Goal: Transaction & Acquisition: Purchase product/service

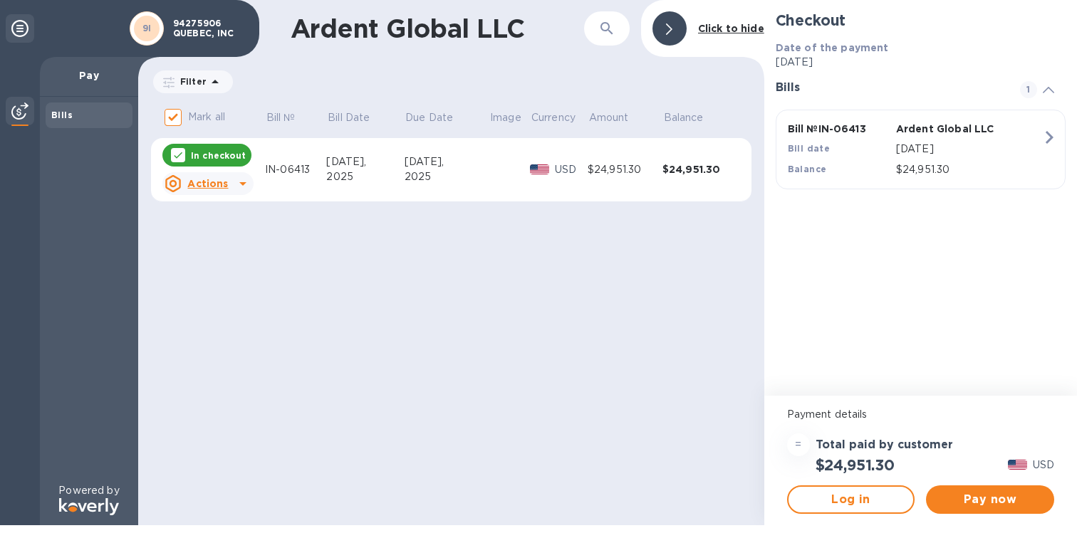
scroll to position [264, 0]
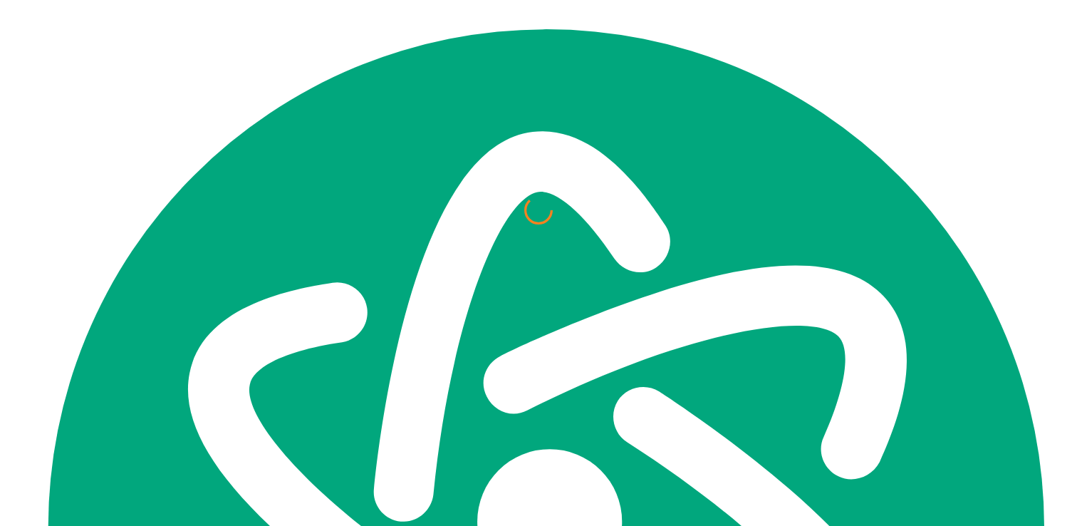
scroll to position [272, 0]
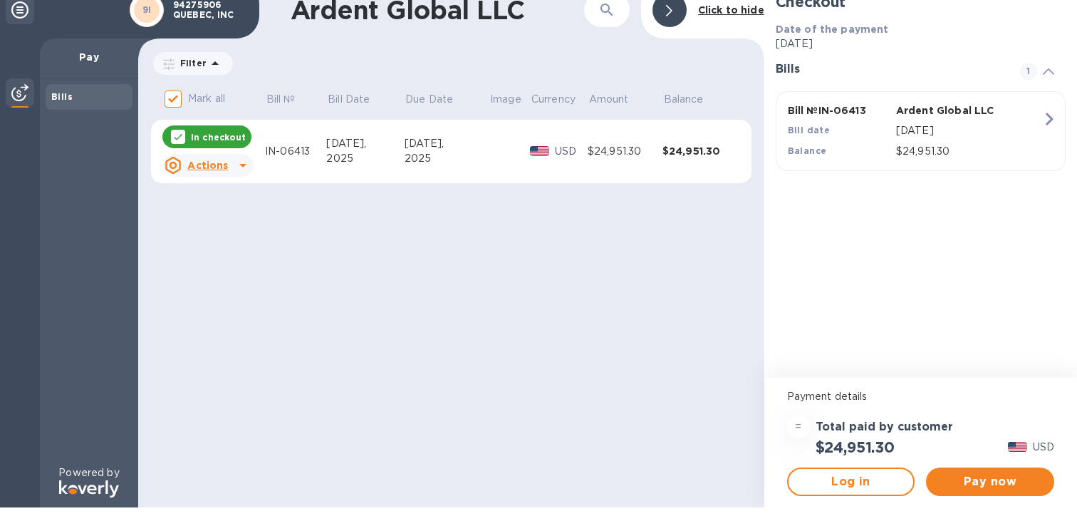
scroll to position [16, 0]
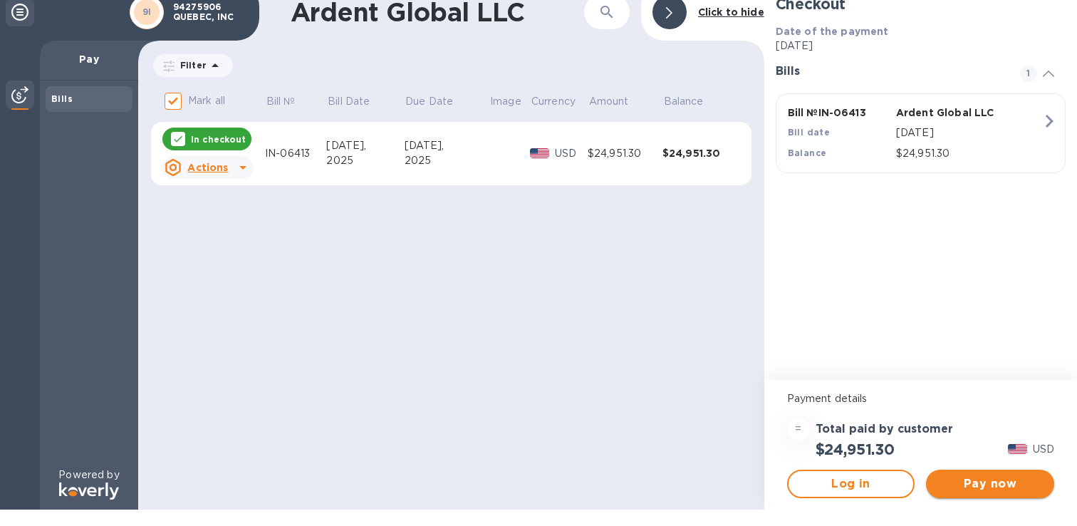
click at [983, 486] on span "Pay now" at bounding box center [989, 483] width 105 height 17
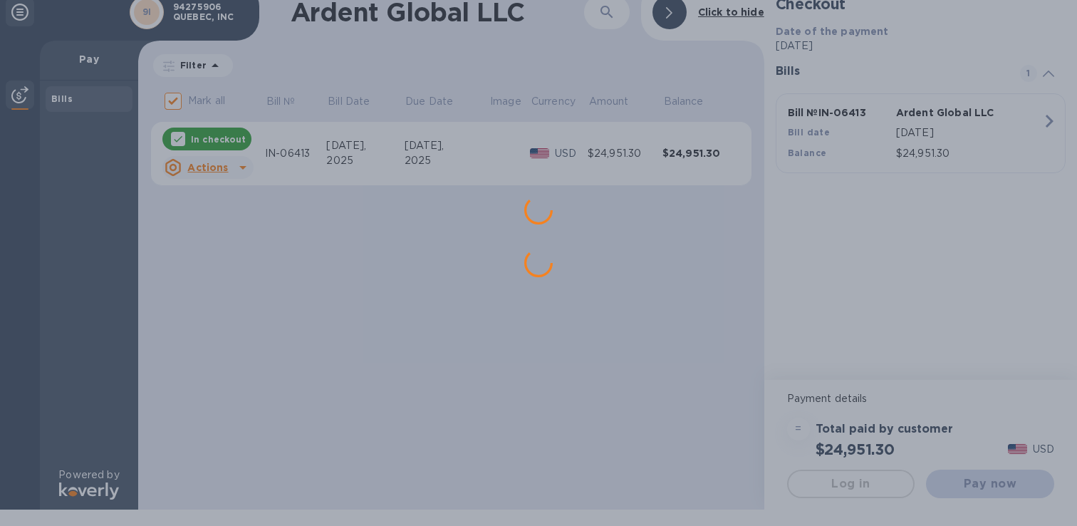
scroll to position [0, 0]
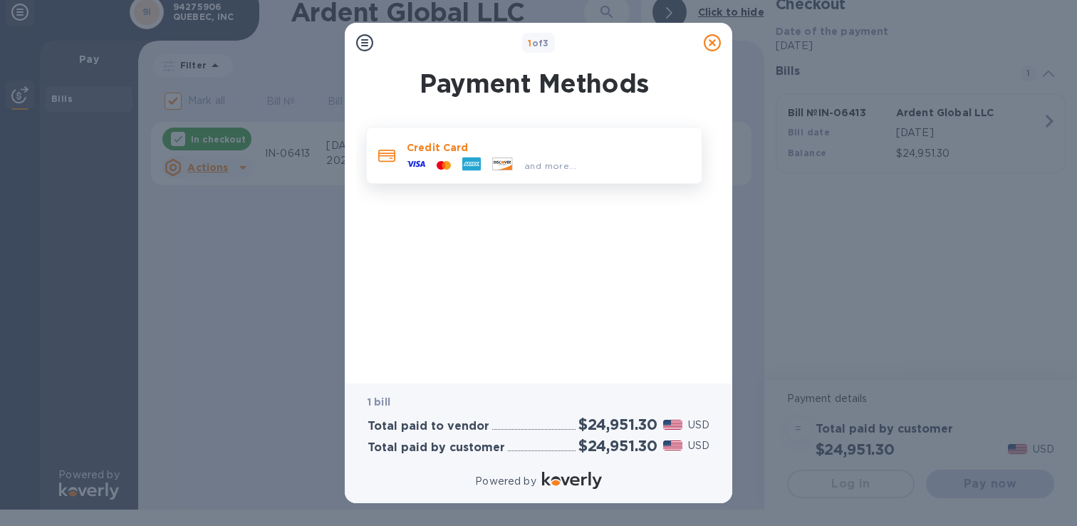
click at [576, 144] on p "Credit Card" at bounding box center [548, 147] width 283 height 14
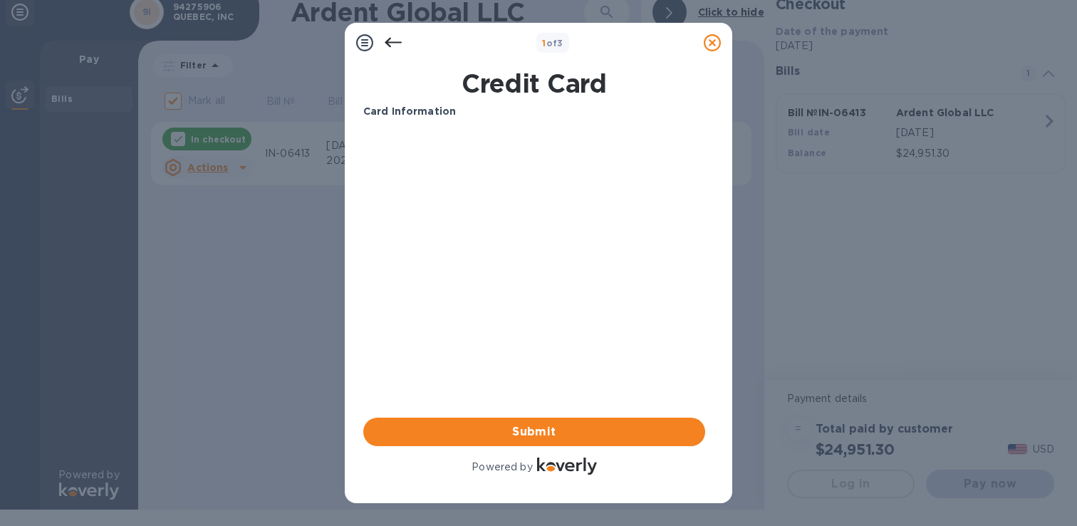
click at [699, 55] on div at bounding box center [712, 42] width 28 height 28
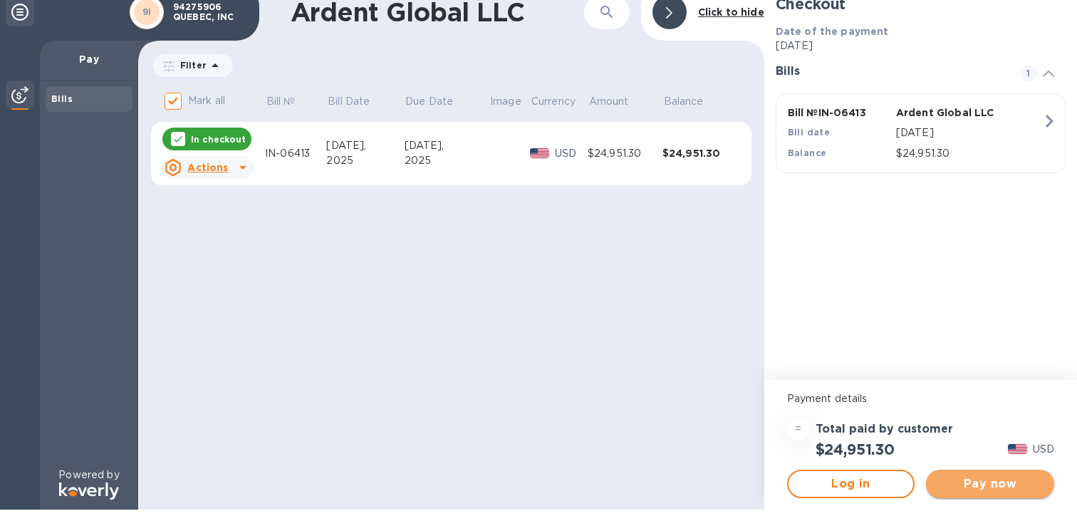
click at [965, 479] on span "Pay now" at bounding box center [989, 483] width 105 height 17
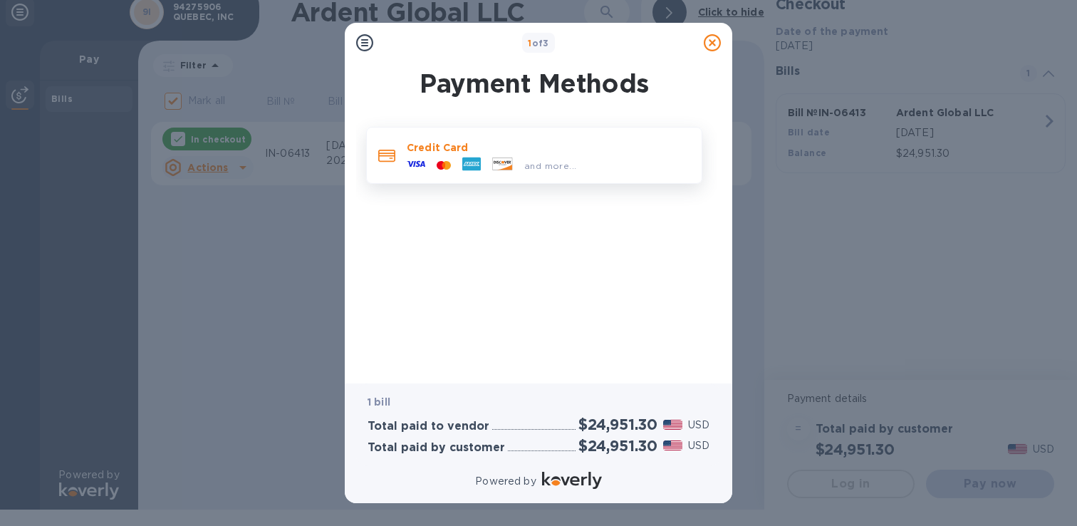
click at [523, 147] on p "Credit Card" at bounding box center [548, 147] width 283 height 14
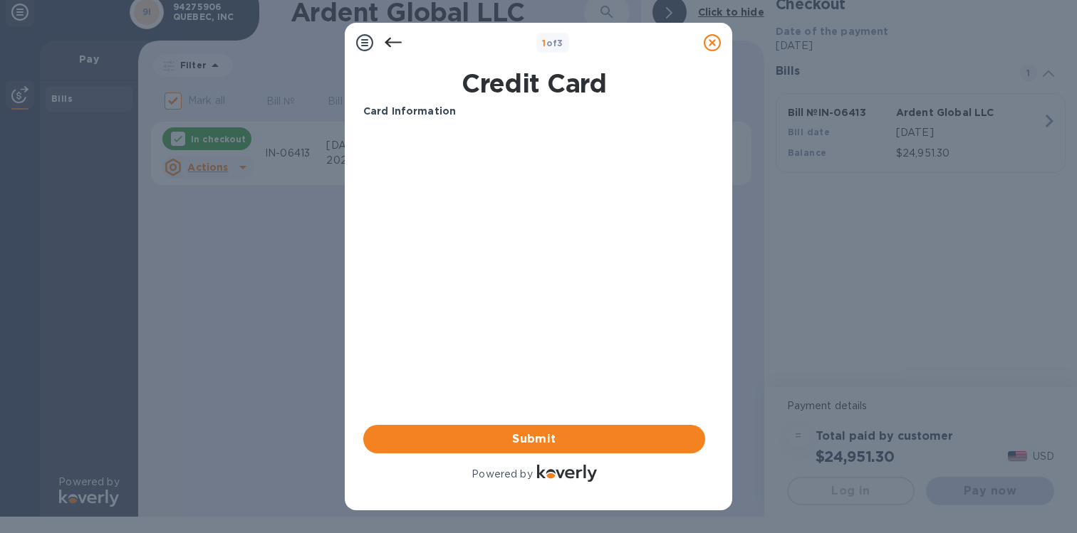
scroll to position [264, 0]
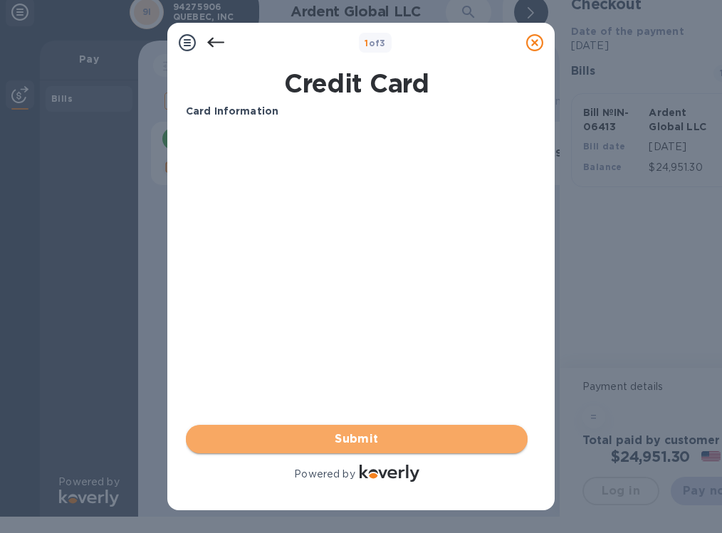
click at [377, 448] on button "Submit" at bounding box center [357, 439] width 342 height 28
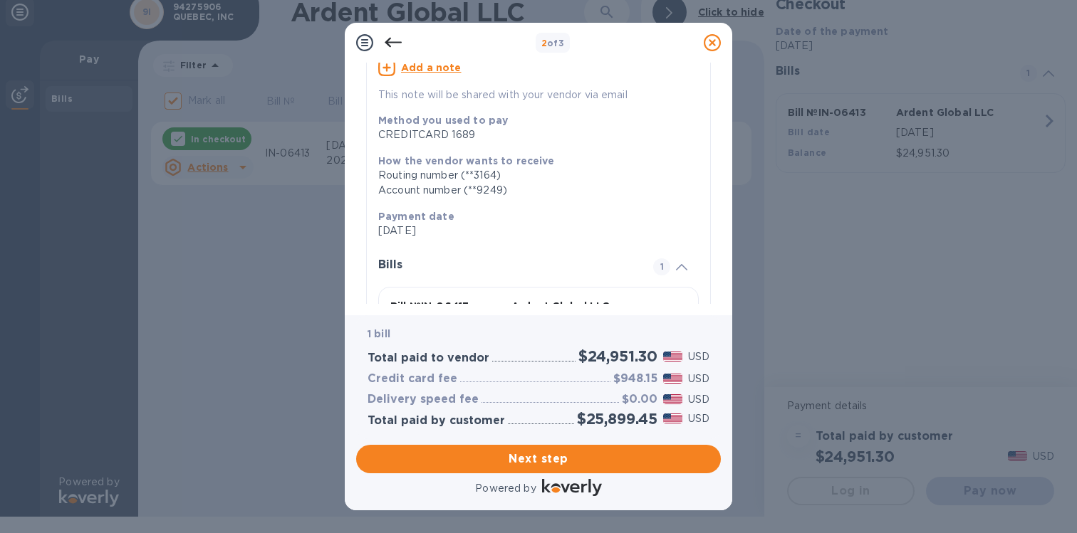
scroll to position [231, 0]
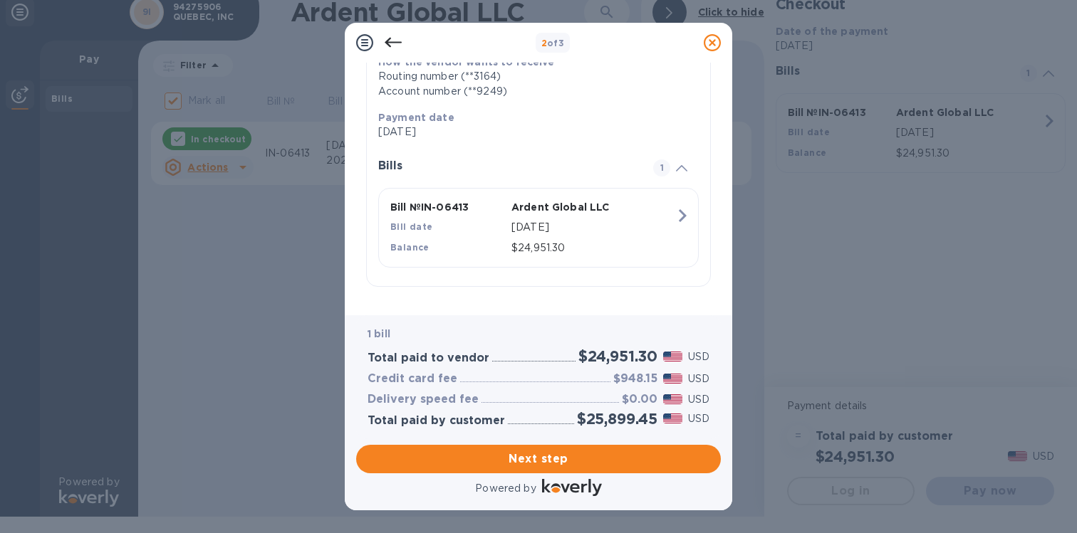
click at [245, 229] on div "2 of 3 Review and Confirm Ardent Global LLC Credit card • 1 bill Total $25,899.…" at bounding box center [538, 266] width 1077 height 533
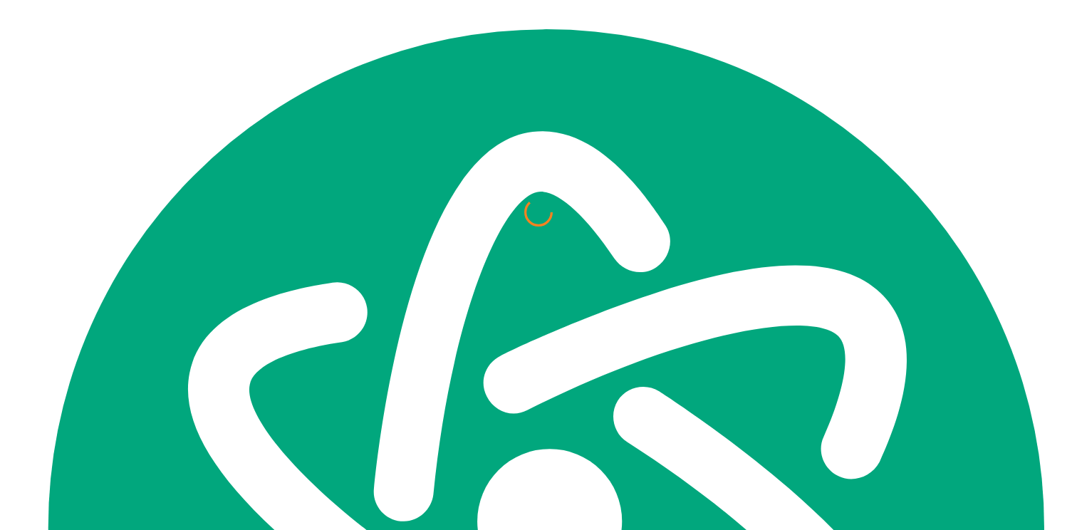
scroll to position [268, 0]
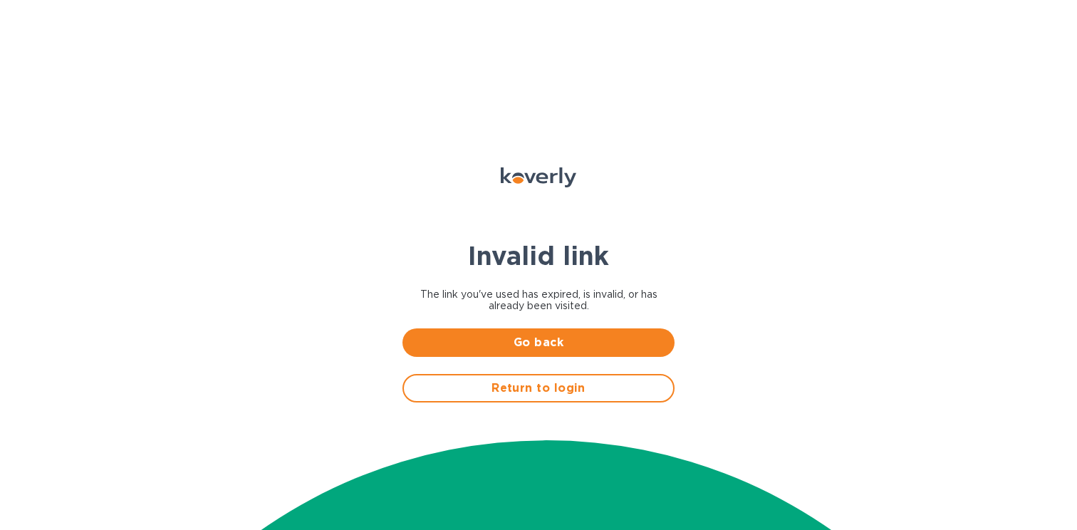
scroll to position [268, 0]
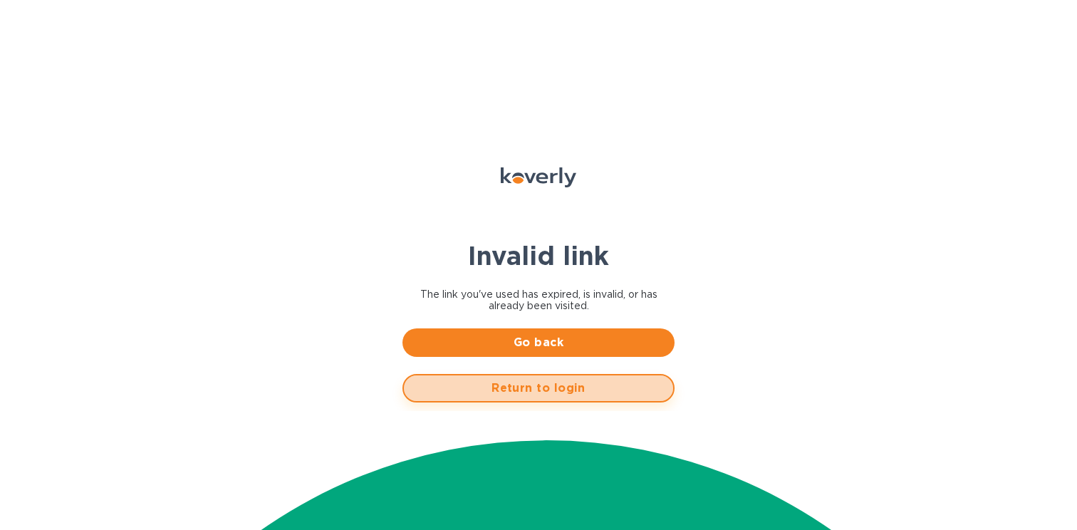
click at [568, 397] on span "Return to login" at bounding box center [538, 388] width 246 height 17
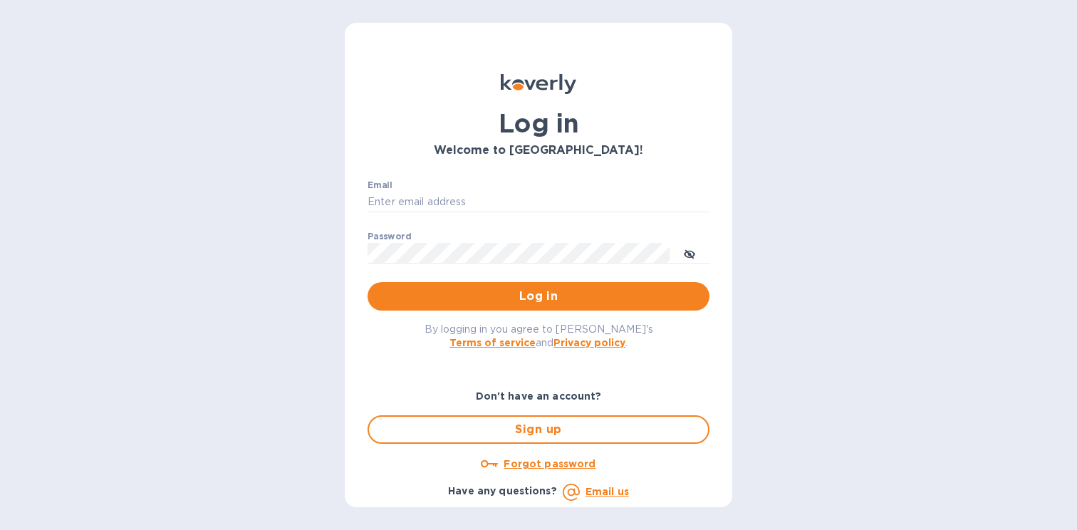
click at [532, 189] on div "Email ​" at bounding box center [538, 205] width 342 height 51
click at [526, 199] on input "Email" at bounding box center [538, 202] width 342 height 21
click at [415, 203] on input "operation@tokidos.com" at bounding box center [538, 202] width 342 height 21
type input "operations@tokidos.com"
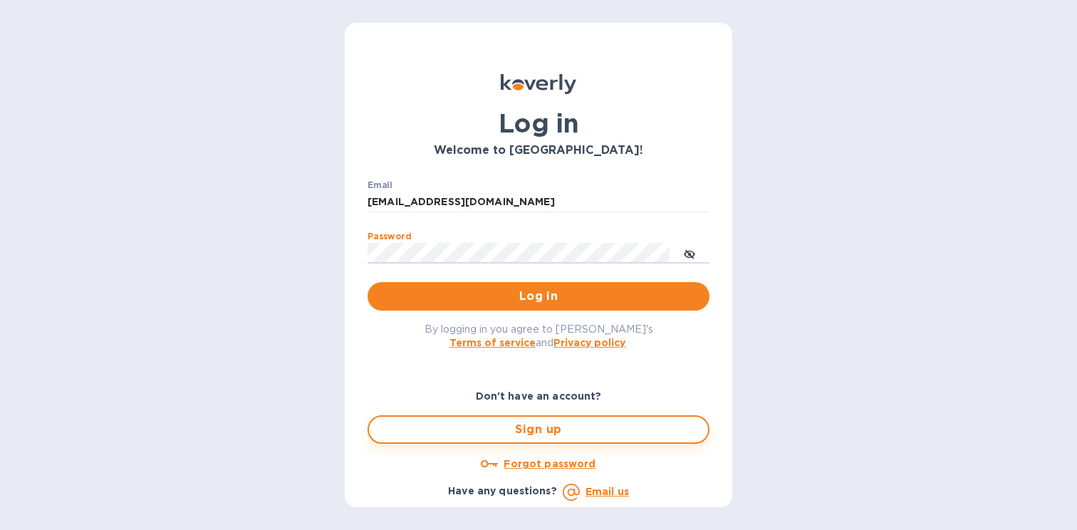
click at [550, 437] on span "Sign up" at bounding box center [538, 429] width 316 height 17
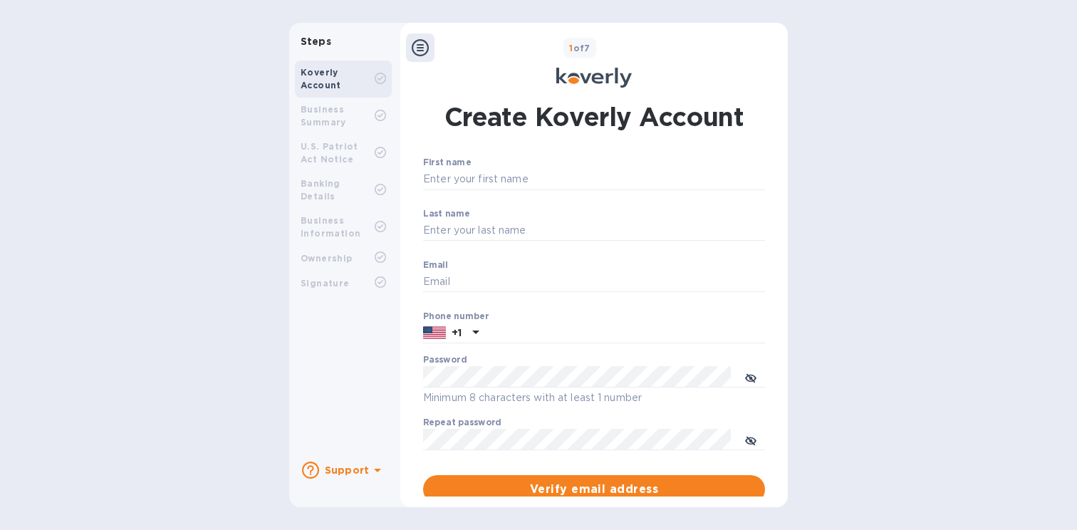
click at [474, 171] on div "First name ​" at bounding box center [594, 182] width 342 height 51
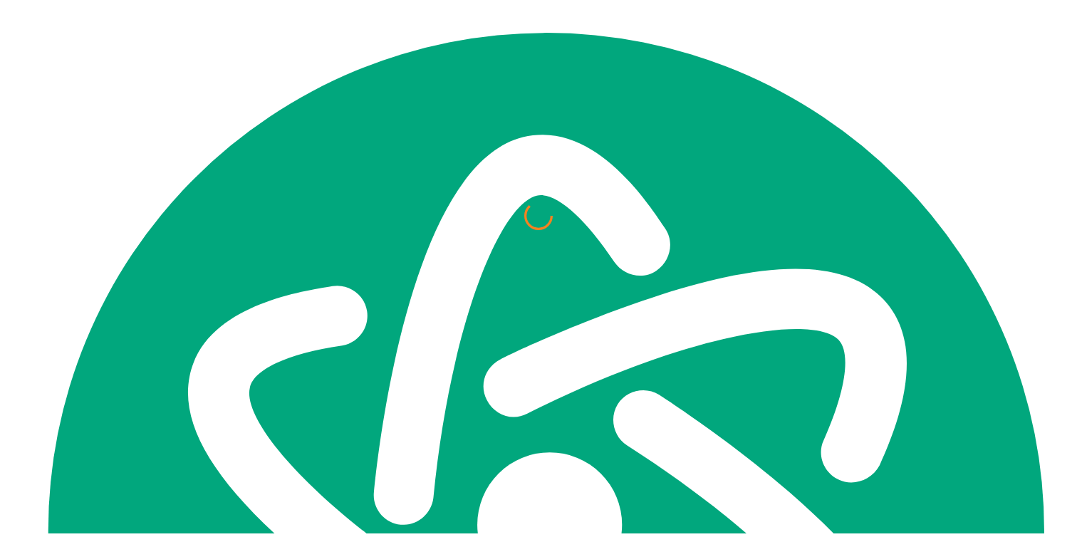
scroll to position [268, 0]
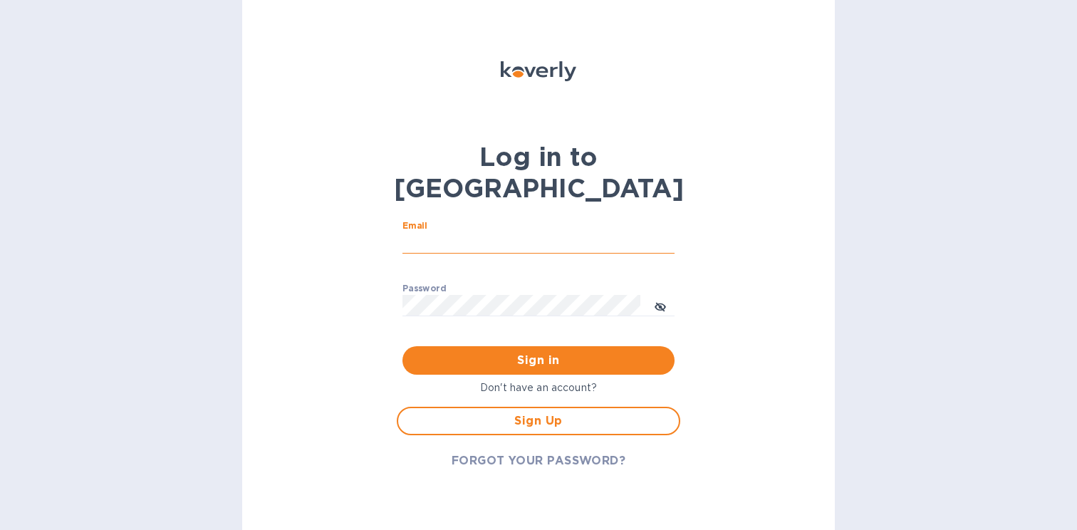
click at [451, 232] on input "Email" at bounding box center [538, 242] width 272 height 21
click at [454, 232] on input "operation@tokidos.com" at bounding box center [538, 242] width 272 height 21
type input "operations@tokidos.com"
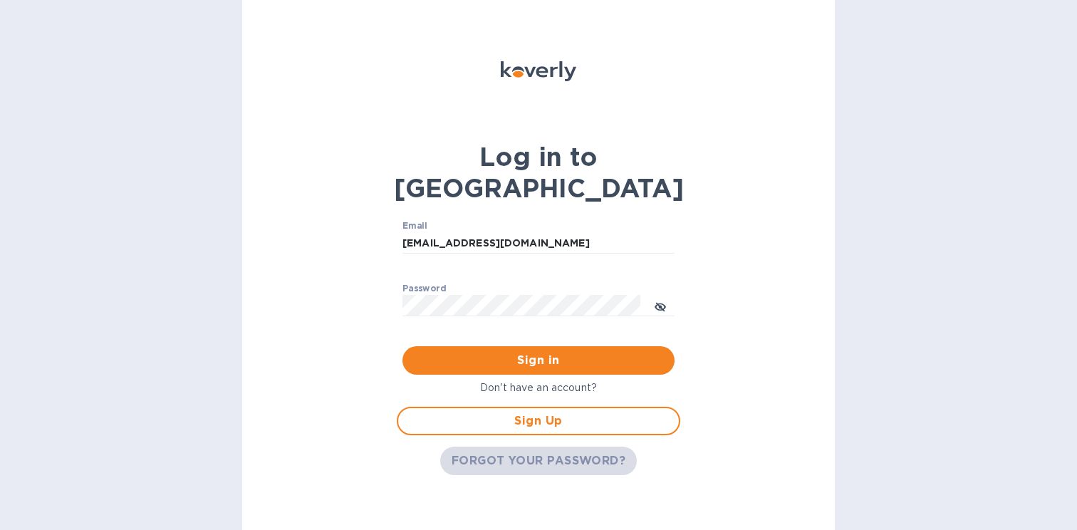
click at [572, 452] on span "FORGOT YOUR PASSWORD?" at bounding box center [538, 460] width 174 height 17
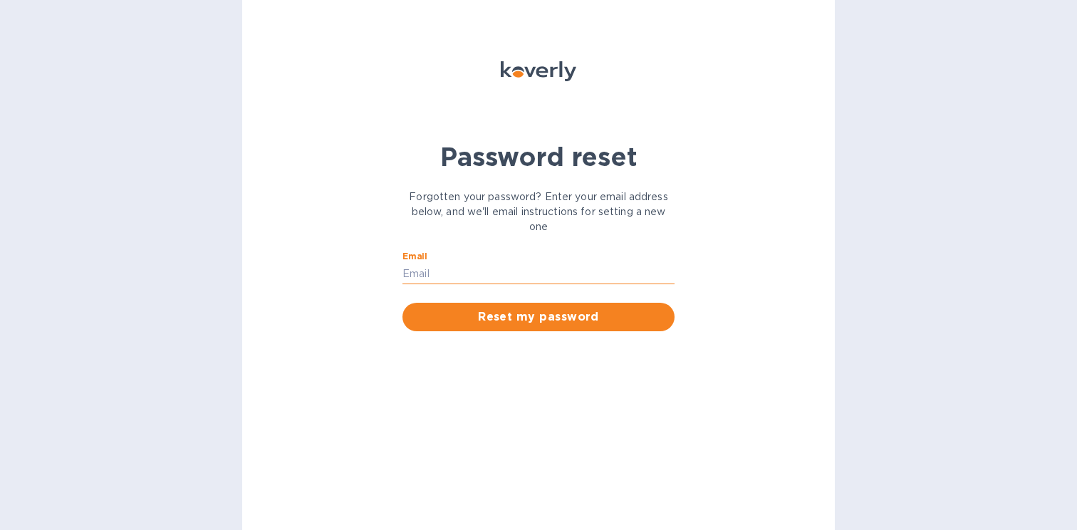
click at [467, 284] on input "Email" at bounding box center [538, 273] width 272 height 21
type input "operations@tokidos.com"
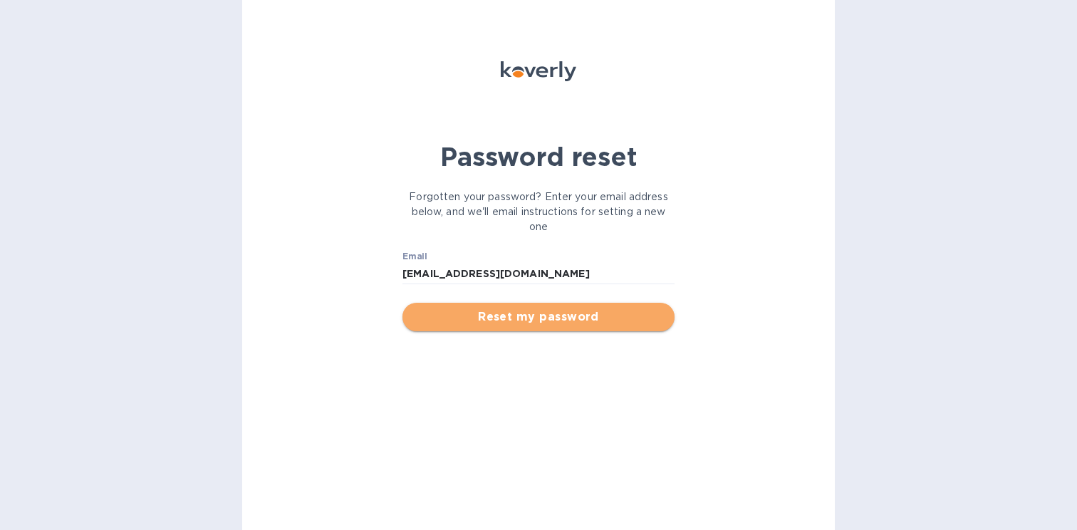
click at [482, 325] on span "Reset my password" at bounding box center [538, 316] width 249 height 17
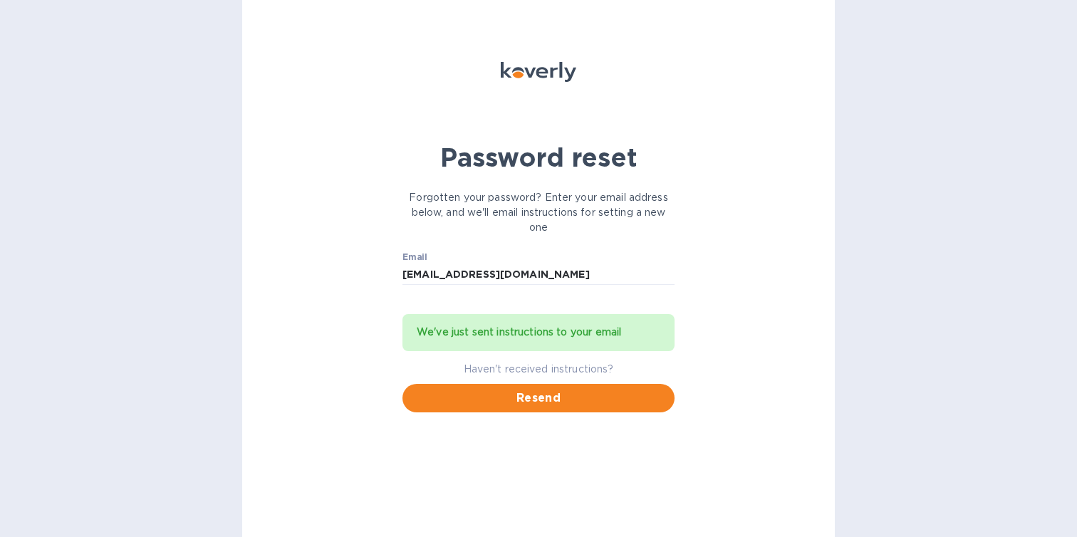
scroll to position [261, 0]
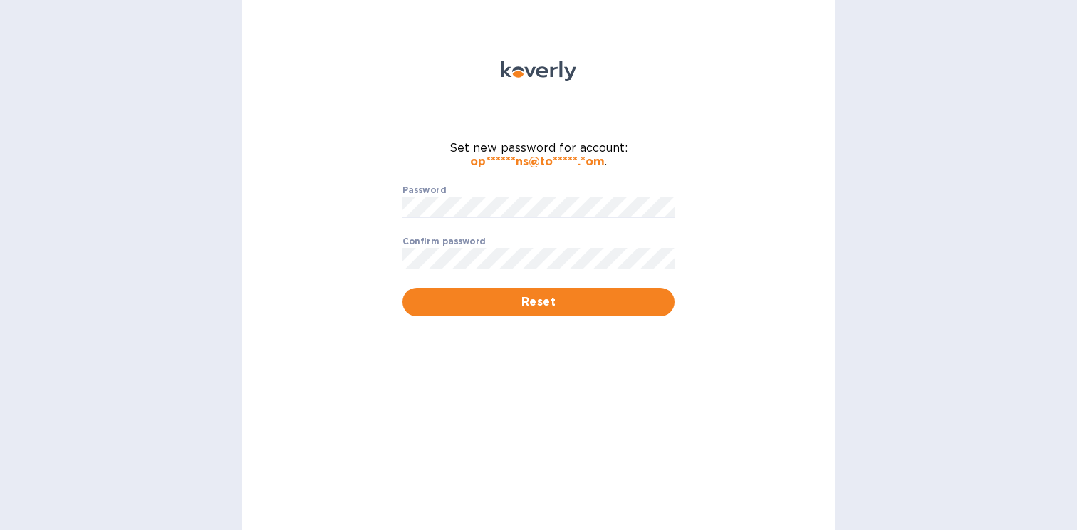
scroll to position [268, 0]
click at [509, 298] on button "Reset" at bounding box center [538, 302] width 272 height 28
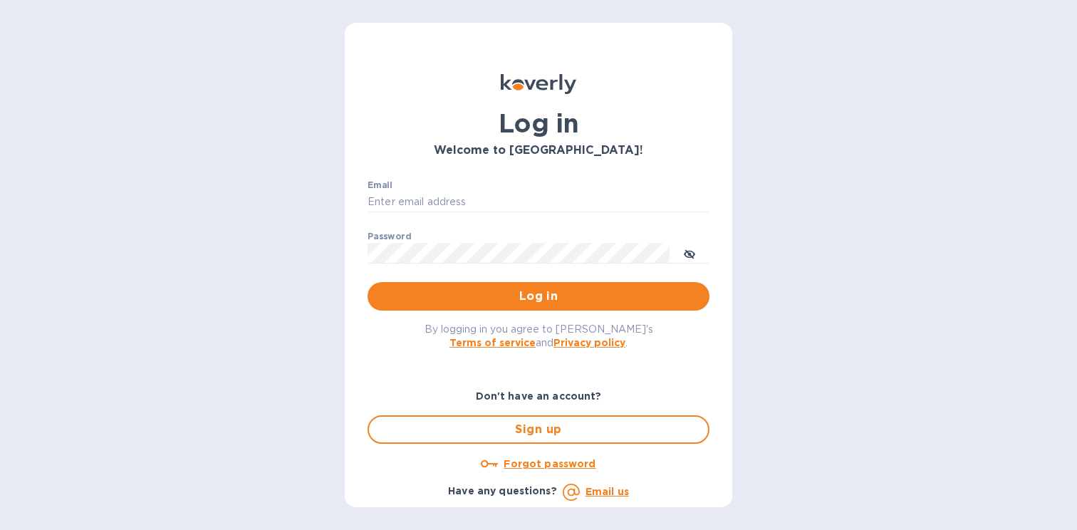
click at [502, 224] on p "​" at bounding box center [538, 222] width 342 height 16
click at [506, 206] on input "Email" at bounding box center [538, 202] width 342 height 21
click at [415, 204] on input "operation@tokidos.com" at bounding box center [538, 202] width 342 height 21
type input "operations@tokidos.com"
click at [496, 290] on span "Log in" at bounding box center [538, 296] width 319 height 17
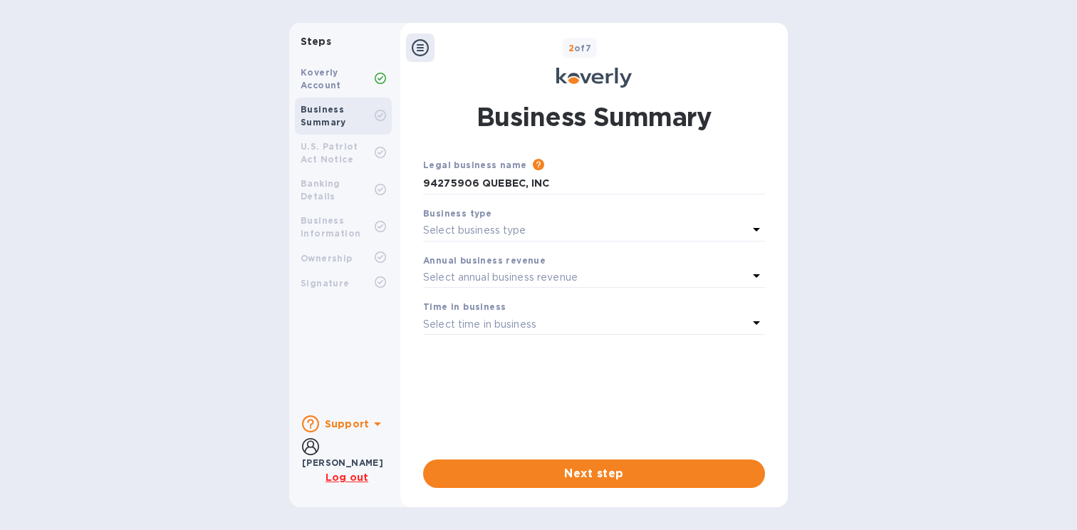
click at [498, 232] on p "Select business type" at bounding box center [474, 230] width 103 height 15
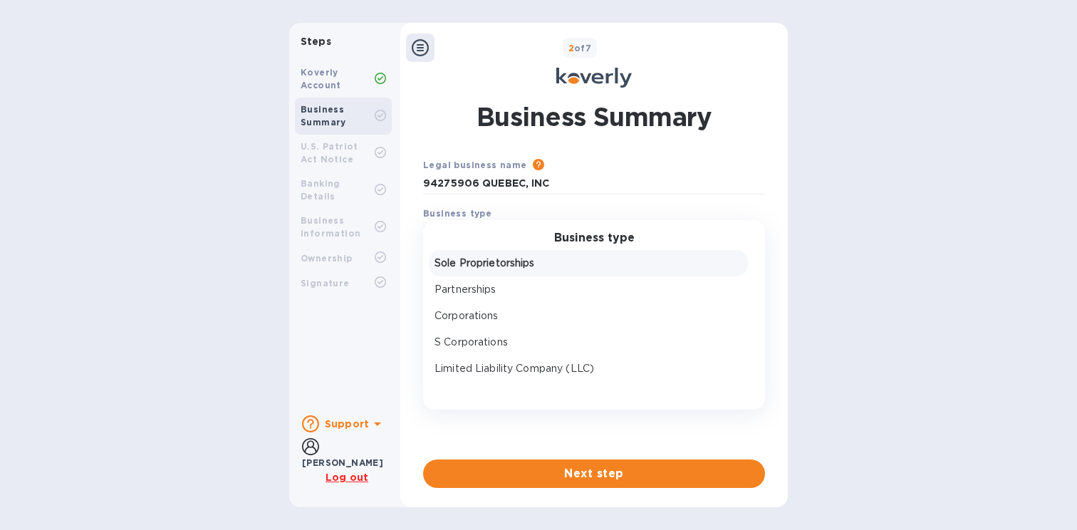
scroll to position [21, 0]
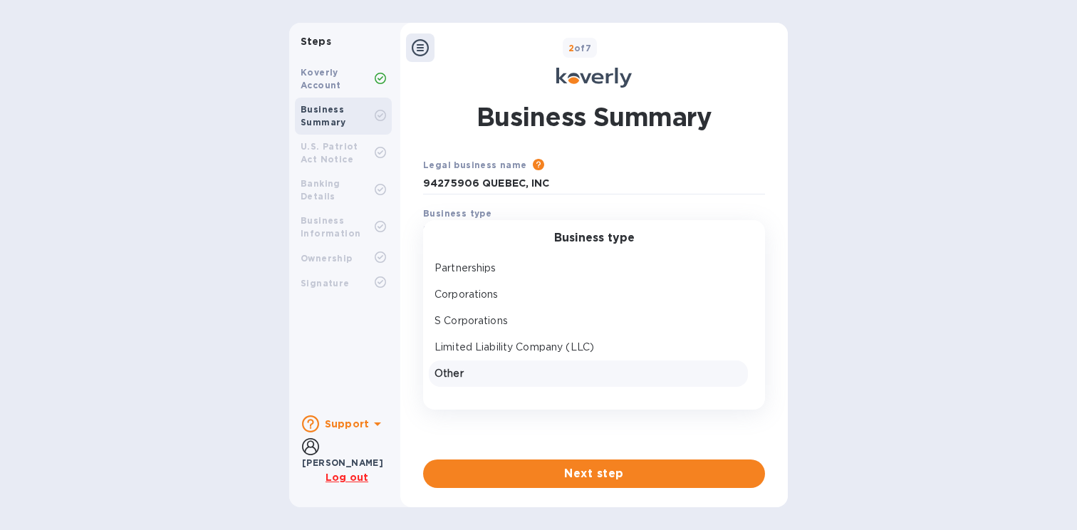
click at [474, 381] on p "Other" at bounding box center [588, 373] width 308 height 15
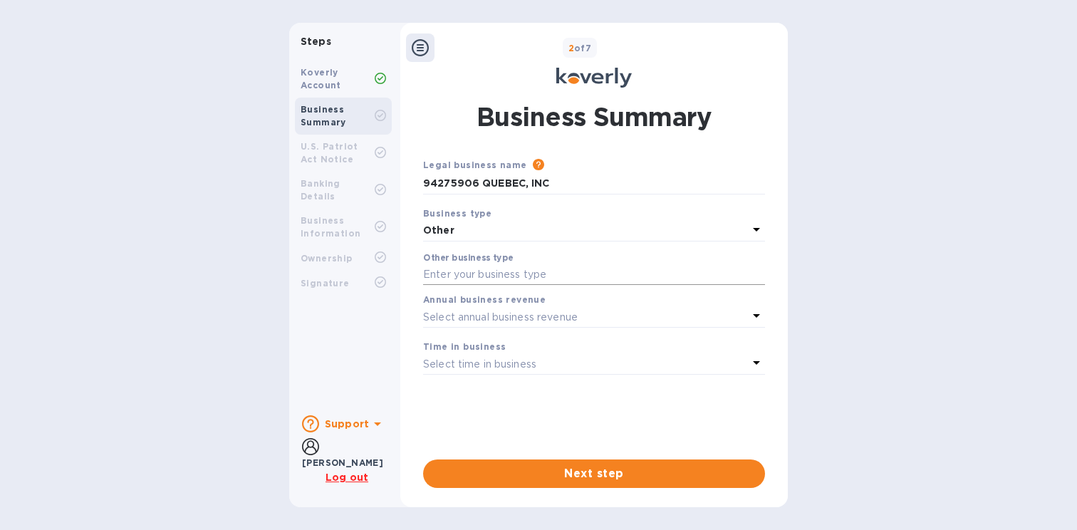
click at [469, 285] on input "text" at bounding box center [594, 274] width 342 height 21
click at [479, 325] on p "Select annual business revenue" at bounding box center [500, 317] width 155 height 15
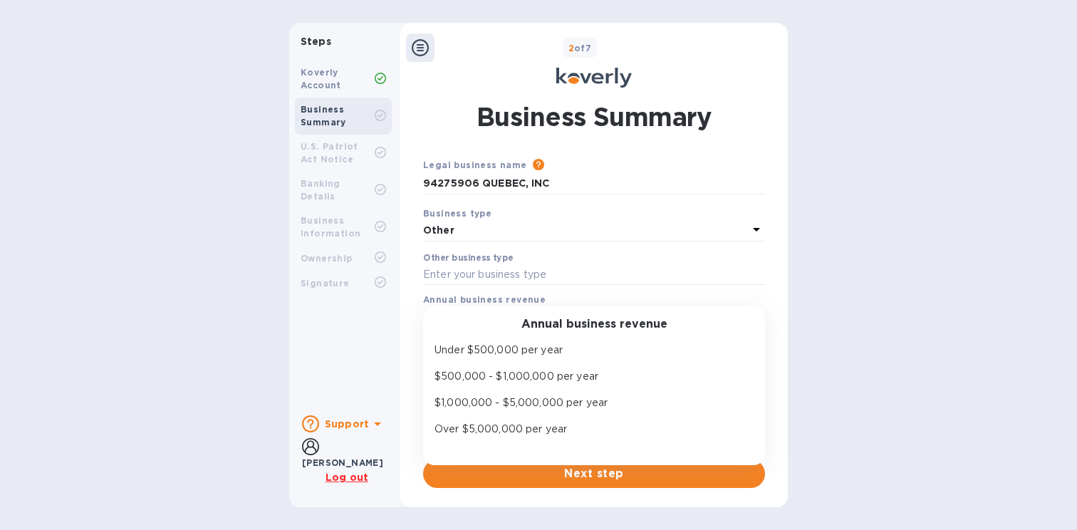
click at [531, 270] on div "Other business type ​" at bounding box center [594, 278] width 342 height 51
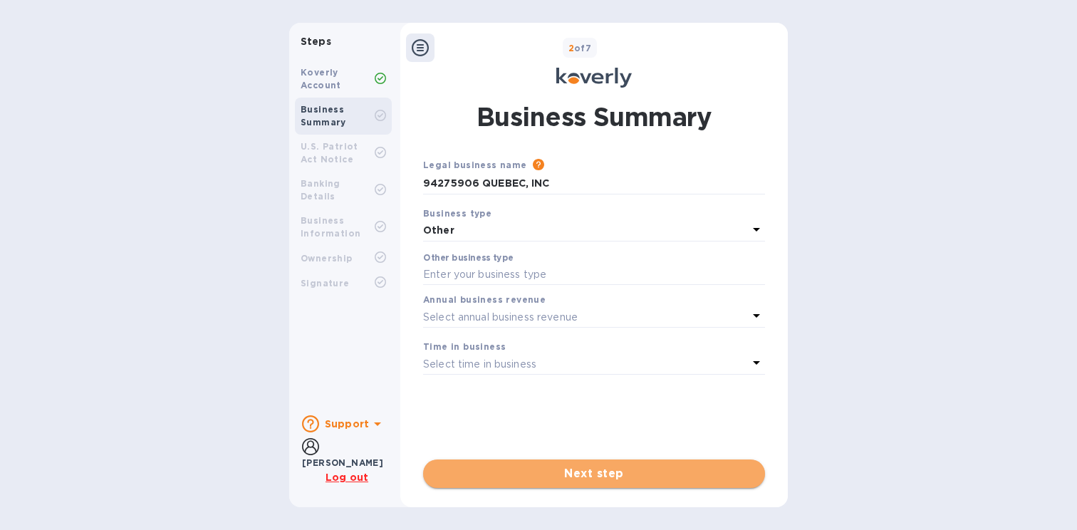
click at [518, 465] on span "Next step" at bounding box center [593, 473] width 319 height 17
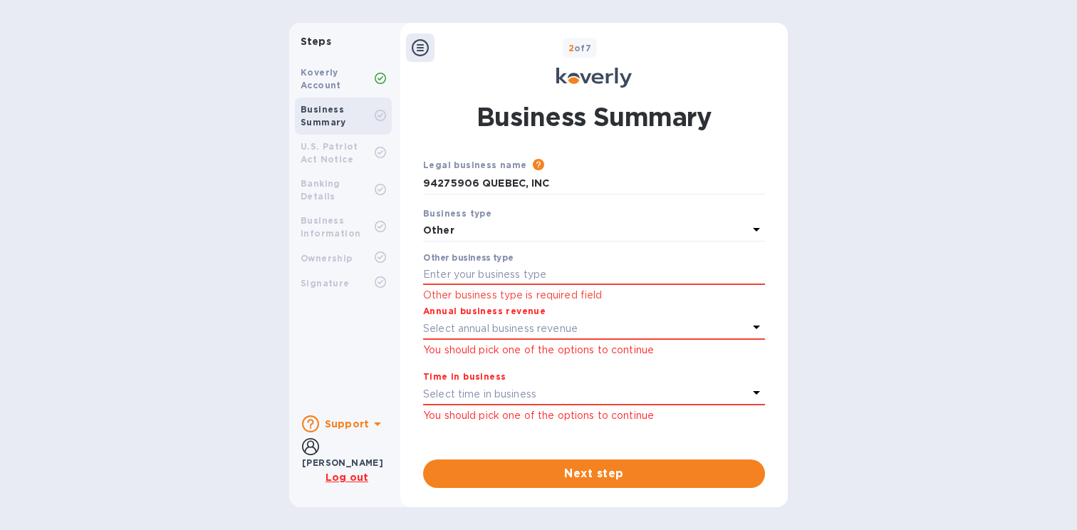
click at [508, 333] on p "Select annual business revenue" at bounding box center [500, 328] width 155 height 15
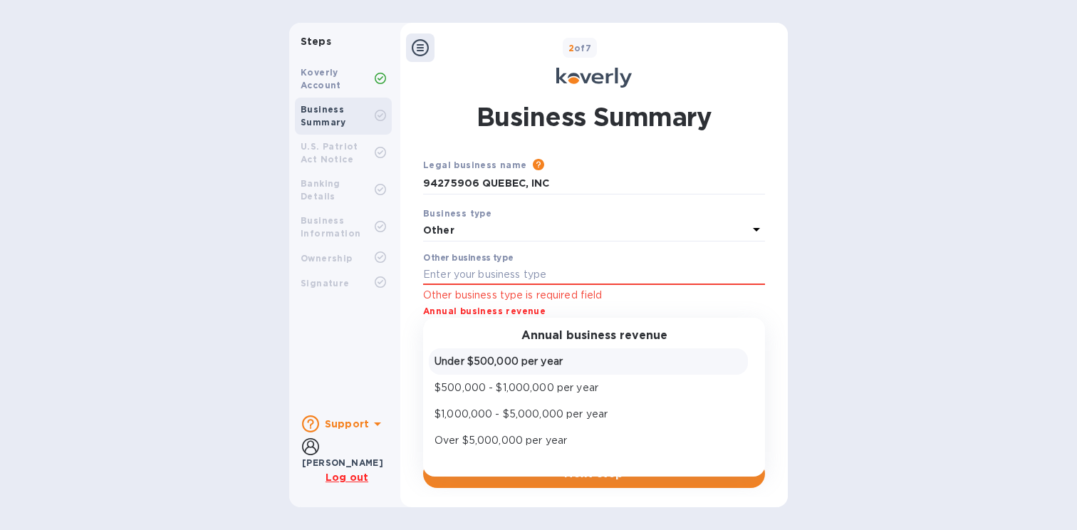
click at [491, 372] on div "Under $500,000 per year" at bounding box center [588, 361] width 313 height 21
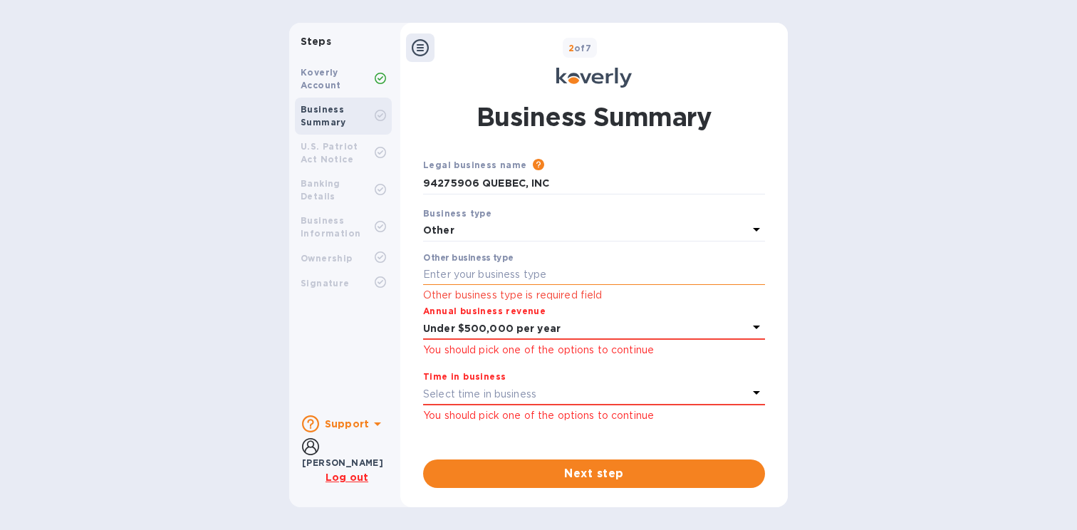
click at [493, 283] on input "text" at bounding box center [594, 274] width 342 height 21
click at [506, 236] on p "Other" at bounding box center [585, 230] width 325 height 15
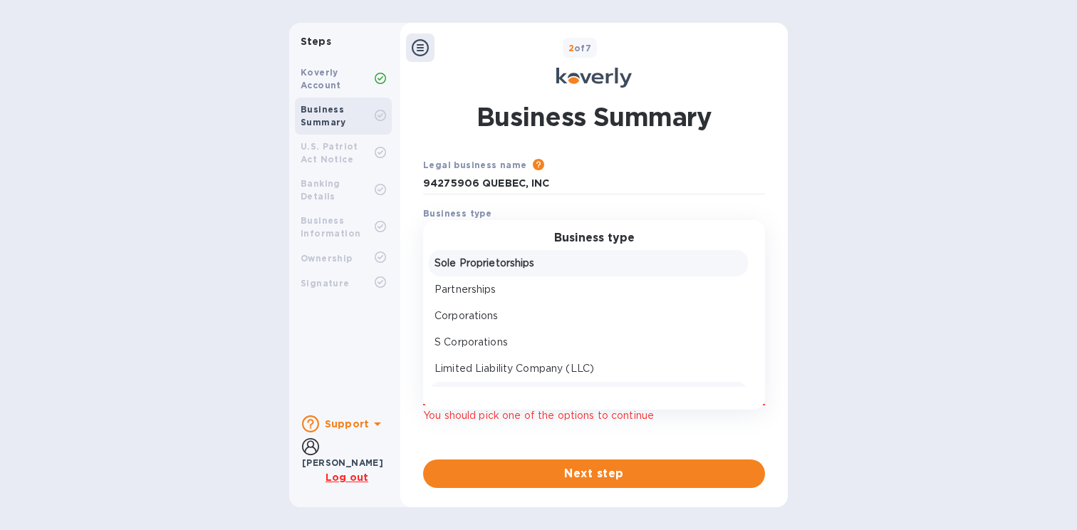
click at [483, 265] on p "Sole Proprietorships" at bounding box center [588, 263] width 308 height 15
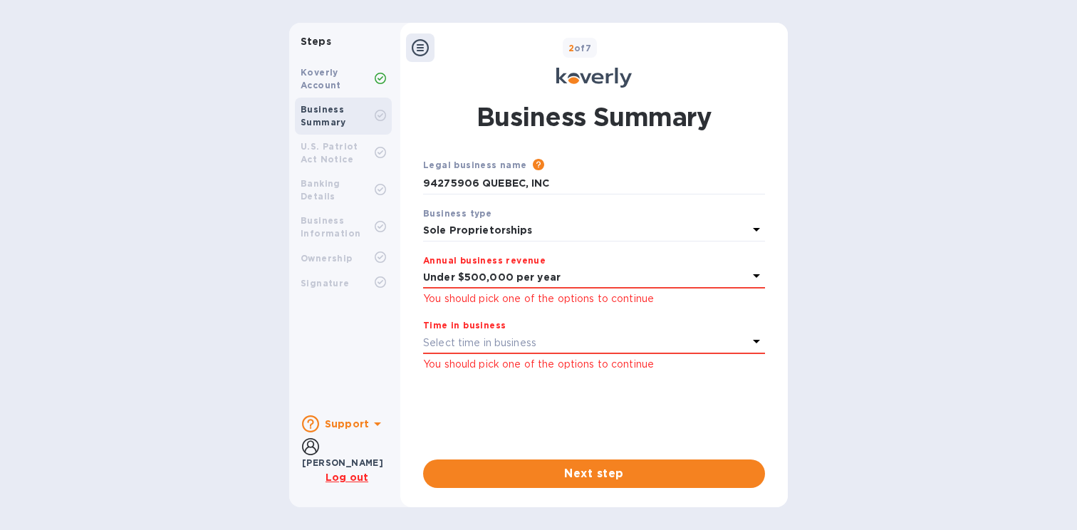
click at [480, 350] on p "Select time in business" at bounding box center [479, 342] width 113 height 15
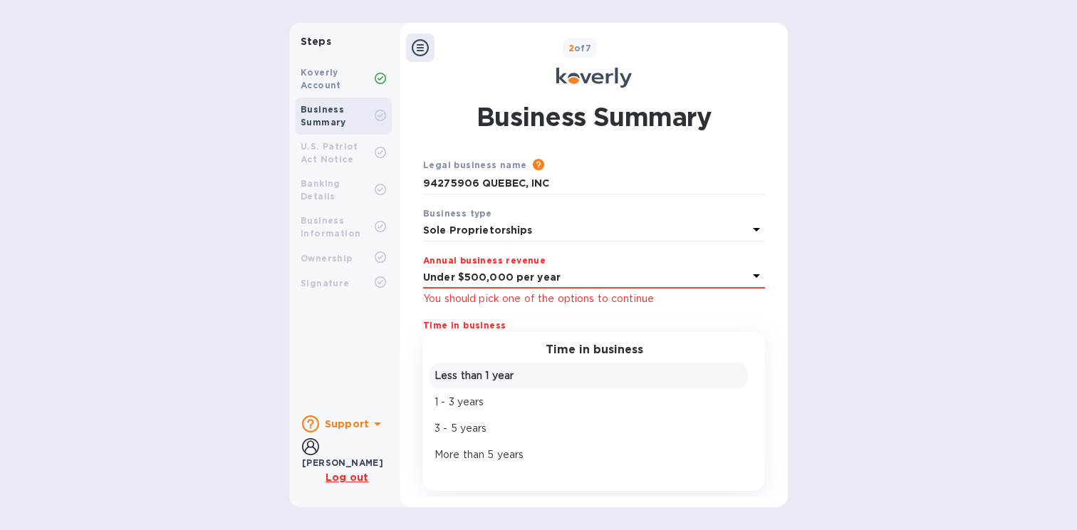
click at [487, 381] on p "Less than 1 year" at bounding box center [588, 375] width 308 height 15
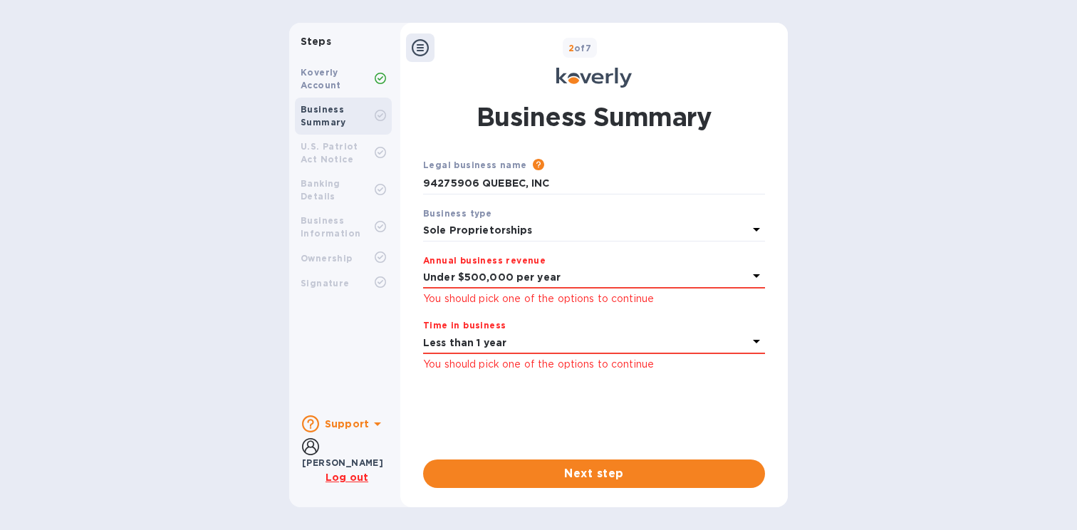
click at [497, 348] on b "Less than 1 year" at bounding box center [464, 342] width 83 height 11
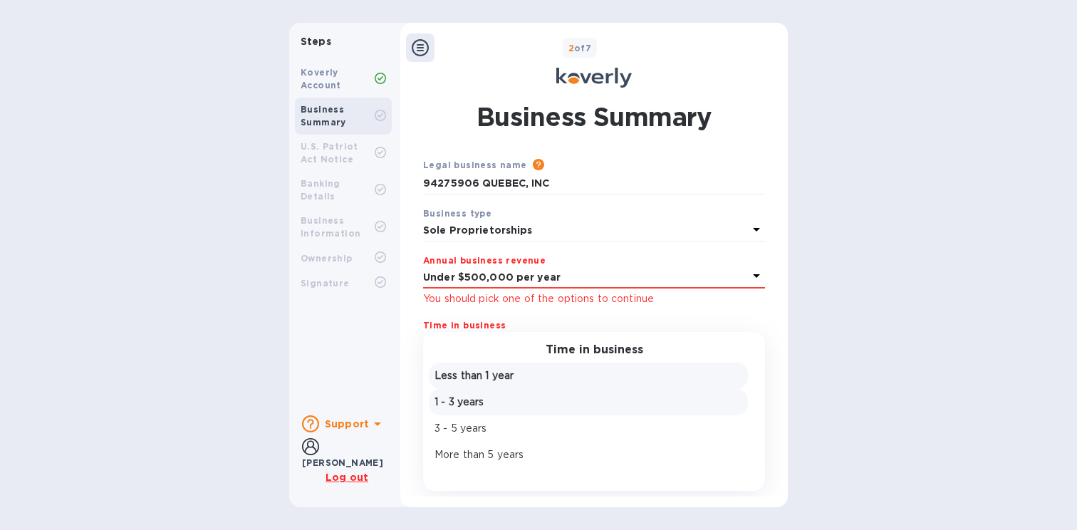
click at [474, 409] on p "1 - 3 years" at bounding box center [588, 401] width 308 height 15
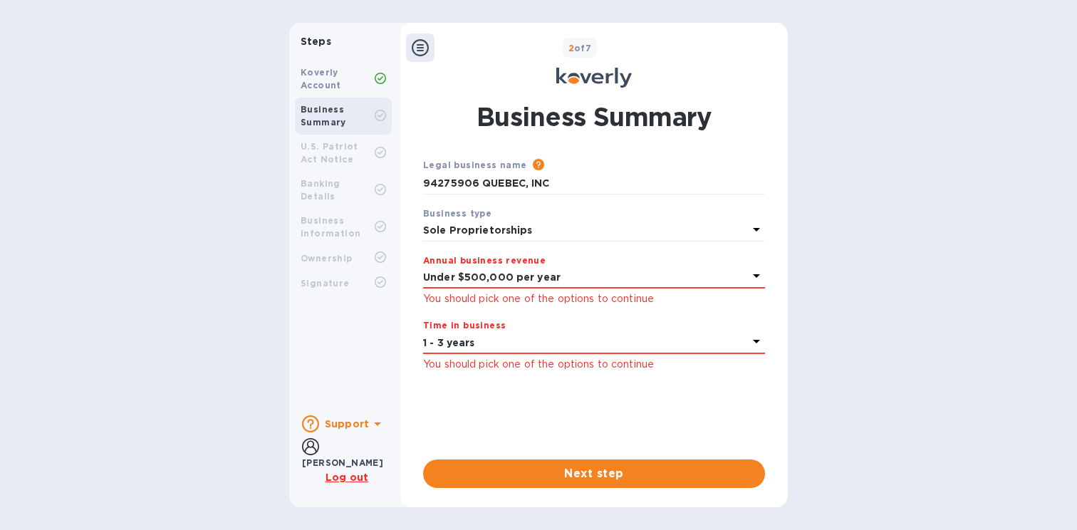
click at [511, 481] on span "Next step" at bounding box center [593, 473] width 319 height 17
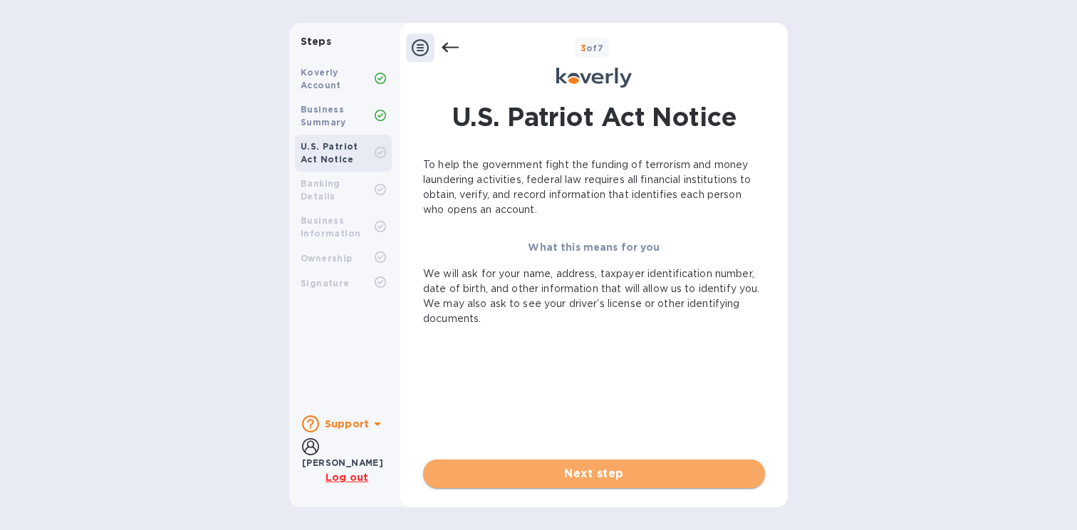
click at [526, 479] on span "Next step" at bounding box center [593, 473] width 319 height 17
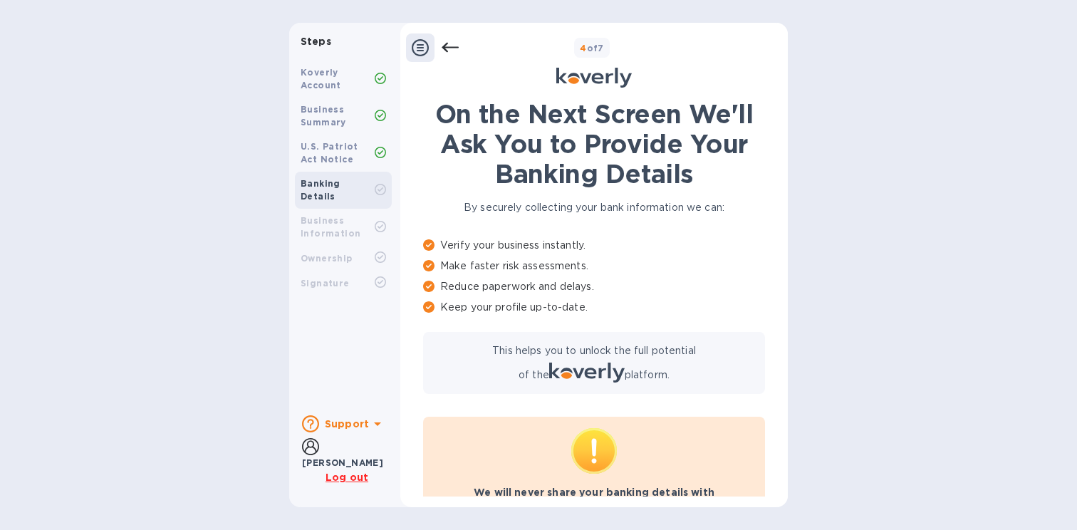
scroll to position [68, 0]
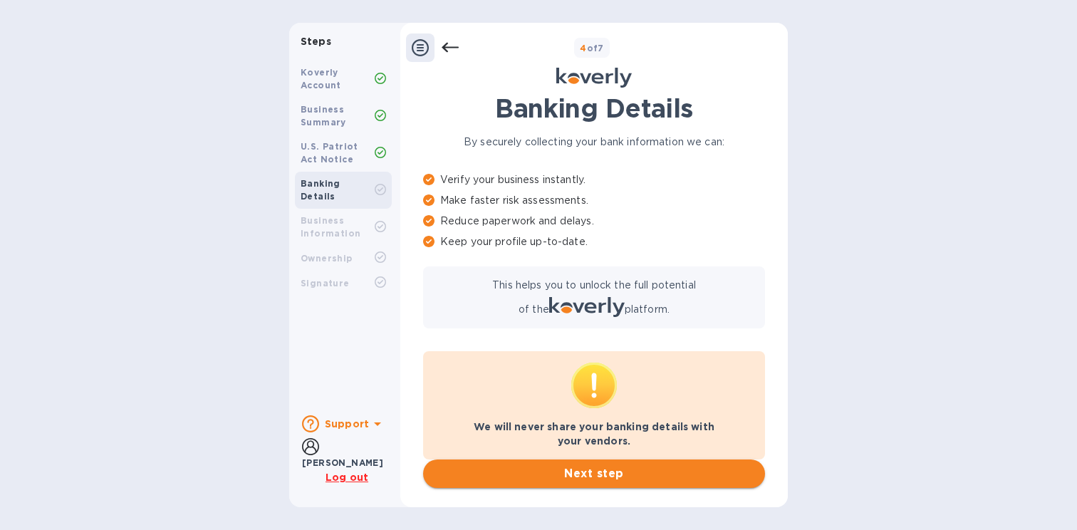
click at [561, 475] on span "Next step" at bounding box center [593, 473] width 319 height 17
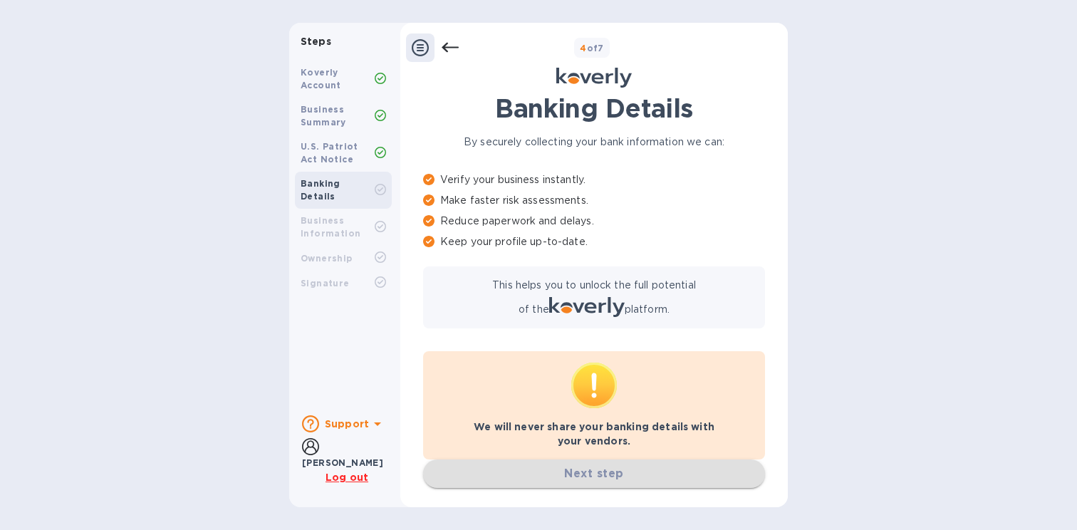
scroll to position [0, 0]
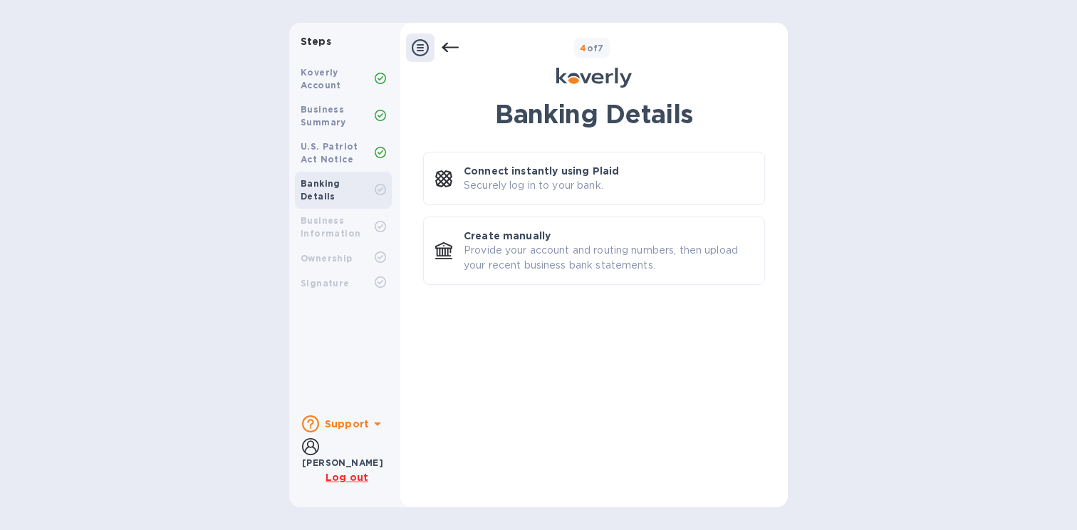
click at [362, 419] on b "Support" at bounding box center [347, 423] width 44 height 11
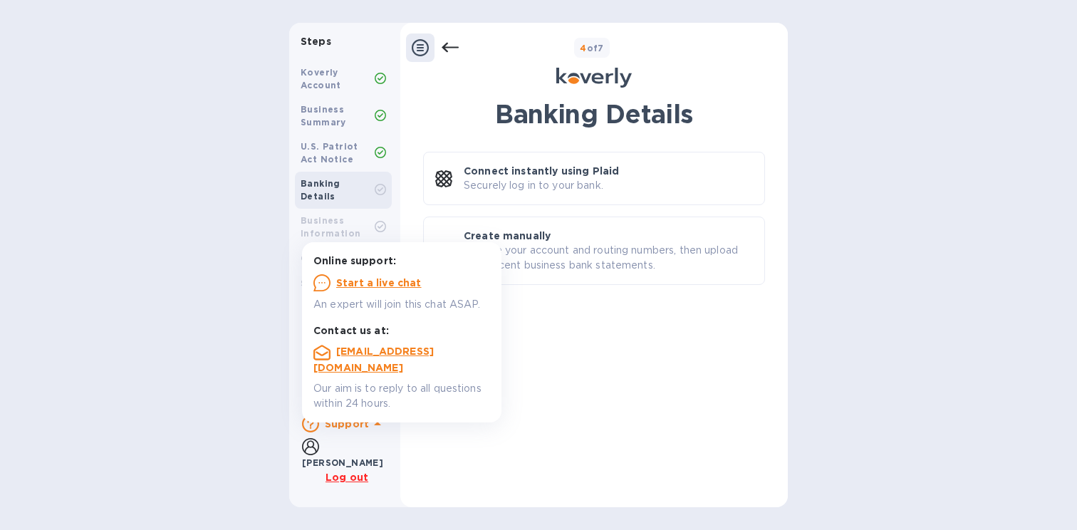
click at [590, 334] on div "Banking Details Connect instantly using Plaid Securely log in to your bank. Cre…" at bounding box center [594, 293] width 342 height 389
click at [557, 172] on p "Connect instantly using Plaid" at bounding box center [541, 171] width 155 height 14
click at [553, 270] on p "Provide your account and routing numbers, then upload your recent business bank…" at bounding box center [608, 258] width 289 height 30
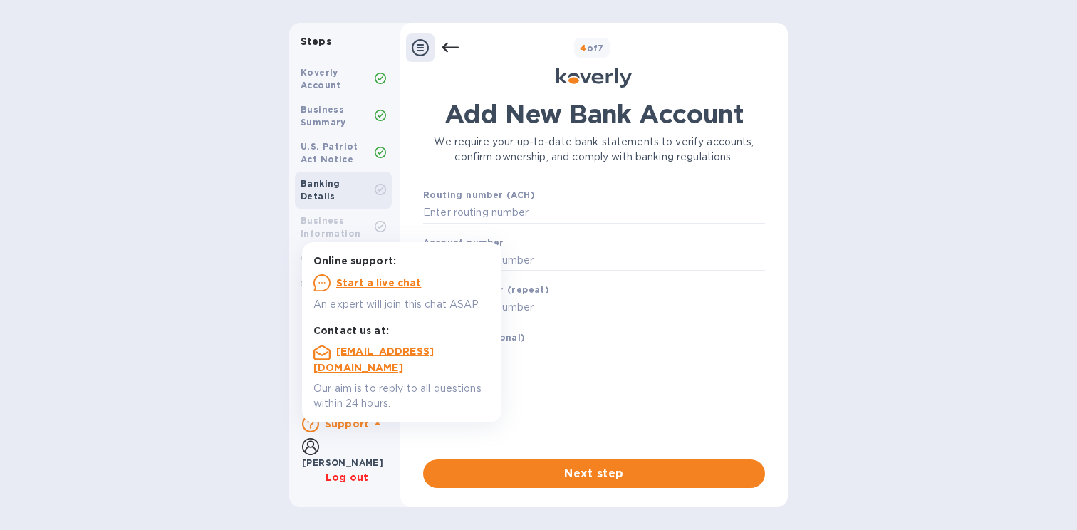
click at [477, 164] on p "We require your up-to-date bank statements to verify accounts, confirm ownershi…" at bounding box center [594, 150] width 342 height 30
click at [472, 269] on div "Online support:" at bounding box center [401, 261] width 182 height 21
click at [471, 189] on div "Routing number (ACH)" at bounding box center [593, 206] width 353 height 48
click at [502, 162] on p "We require your up-to-date bank statements to verify accounts, confirm ownershi…" at bounding box center [594, 150] width 342 height 30
click at [352, 226] on b "Business Information" at bounding box center [330, 226] width 60 height 23
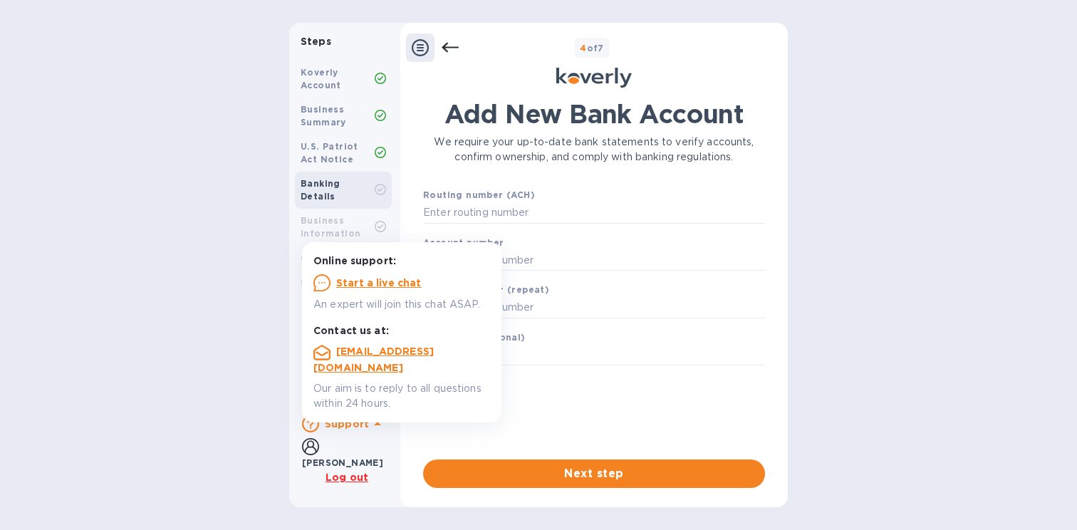
click at [379, 283] on u "Start a live chat" at bounding box center [378, 282] width 85 height 11
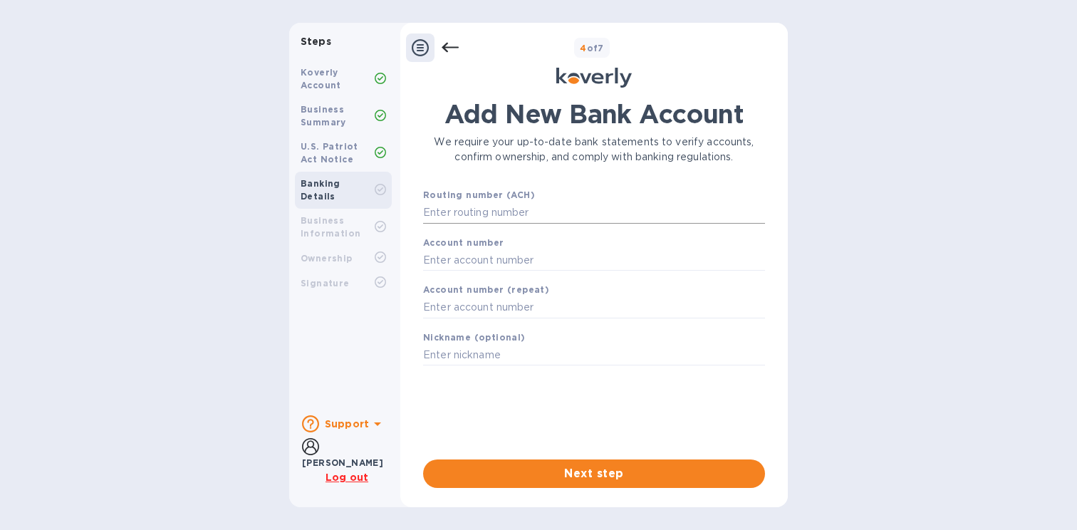
click at [449, 224] on input "text" at bounding box center [594, 212] width 342 height 21
click at [464, 219] on input "text" at bounding box center [594, 212] width 342 height 21
click at [475, 277] on div "Account number" at bounding box center [593, 253] width 353 height 48
click at [477, 271] on input "text" at bounding box center [594, 259] width 342 height 21
click at [485, 221] on input "text" at bounding box center [594, 212] width 342 height 21
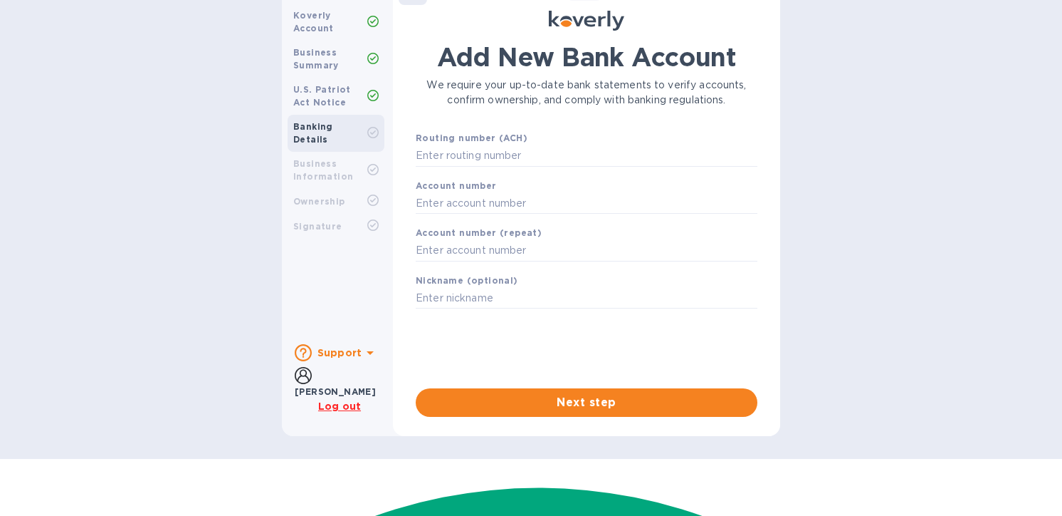
scroll to position [64, 0]
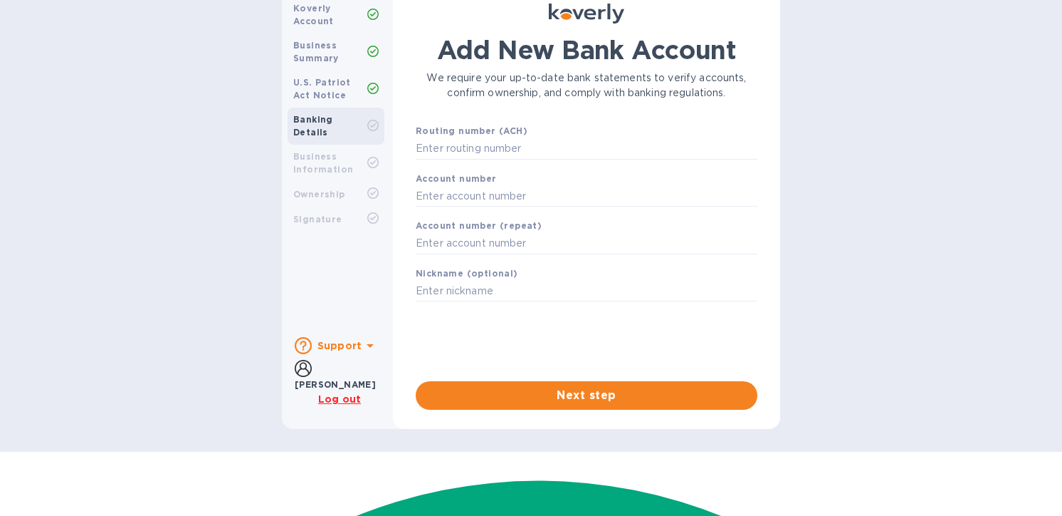
click at [564, 222] on div "Account number (repeat)" at bounding box center [586, 236] width 353 height 48
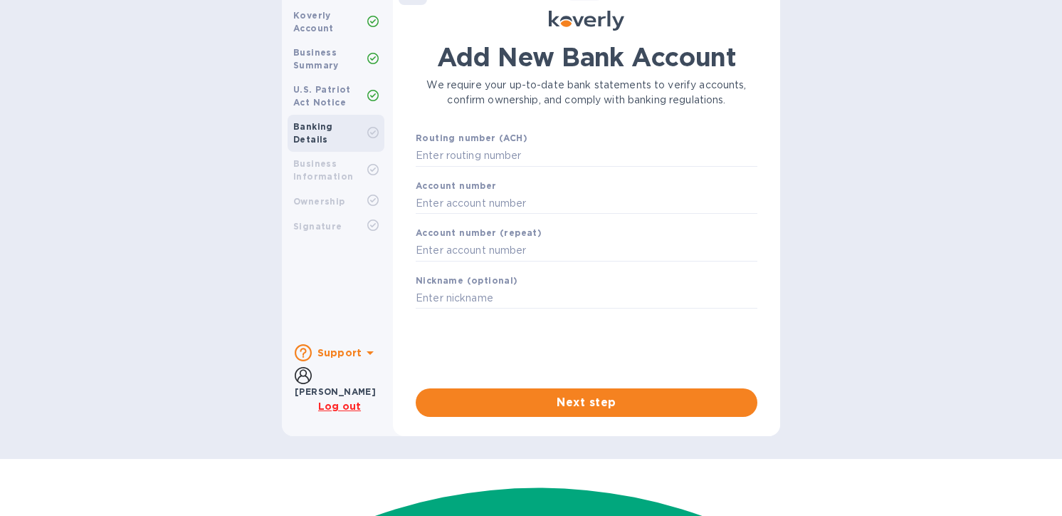
click at [269, 164] on div "Steps Koverly Account Business Summary U.S. Patriot Act Notice Banking Details …" at bounding box center [531, 201] width 1062 height 470
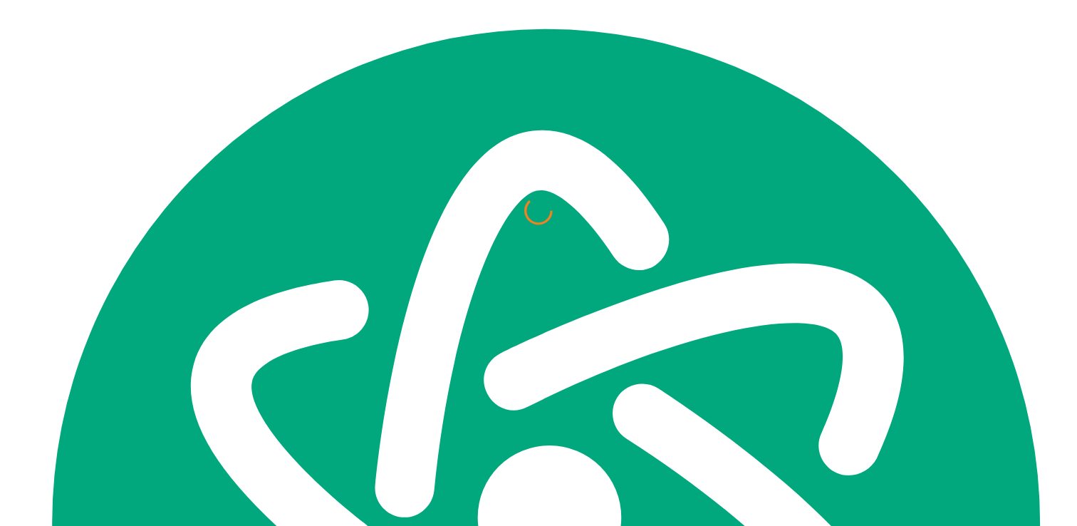
scroll to position [268, 0]
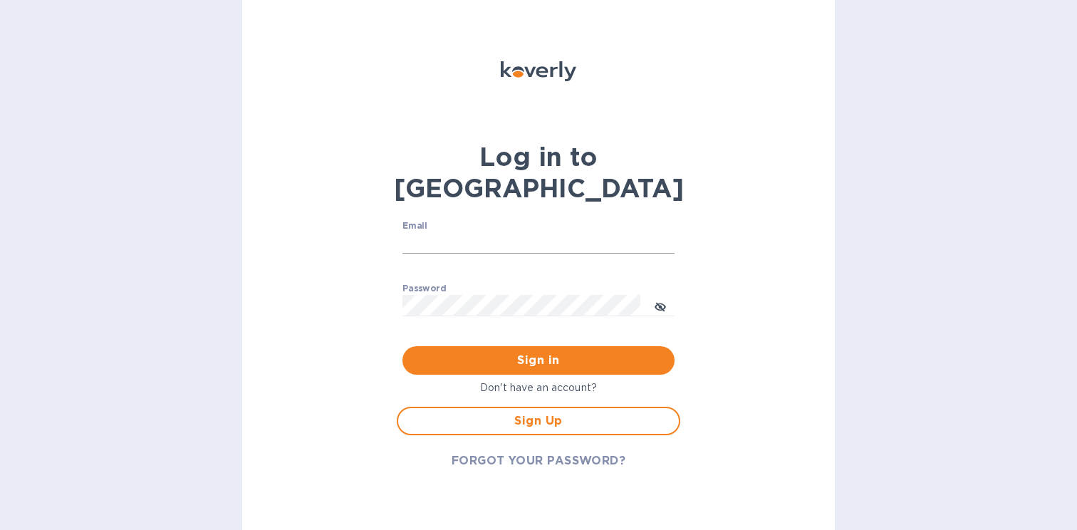
click at [549, 232] on input "Email" at bounding box center [538, 242] width 272 height 21
click at [555, 221] on div "Email ​" at bounding box center [538, 246] width 272 height 51
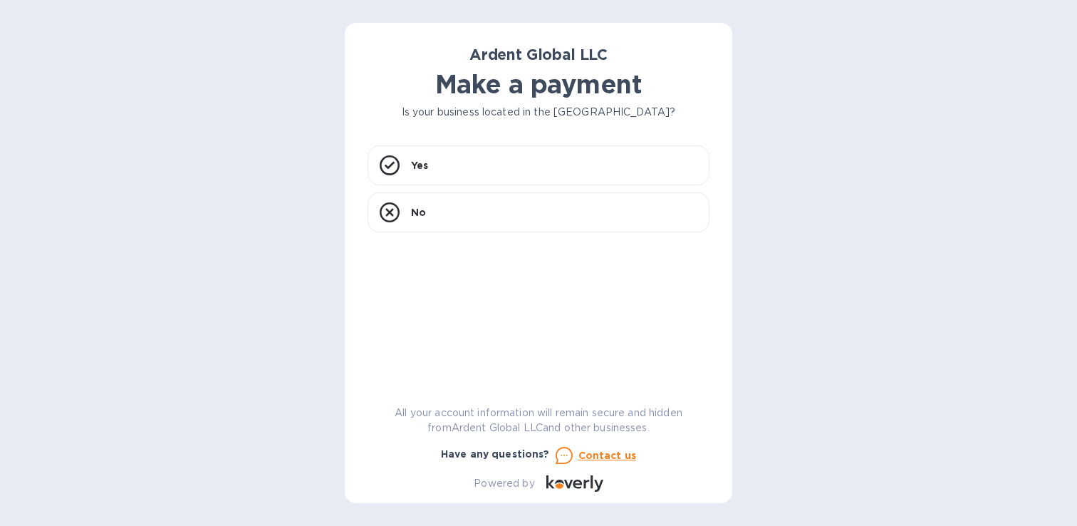
scroll to position [272, 0]
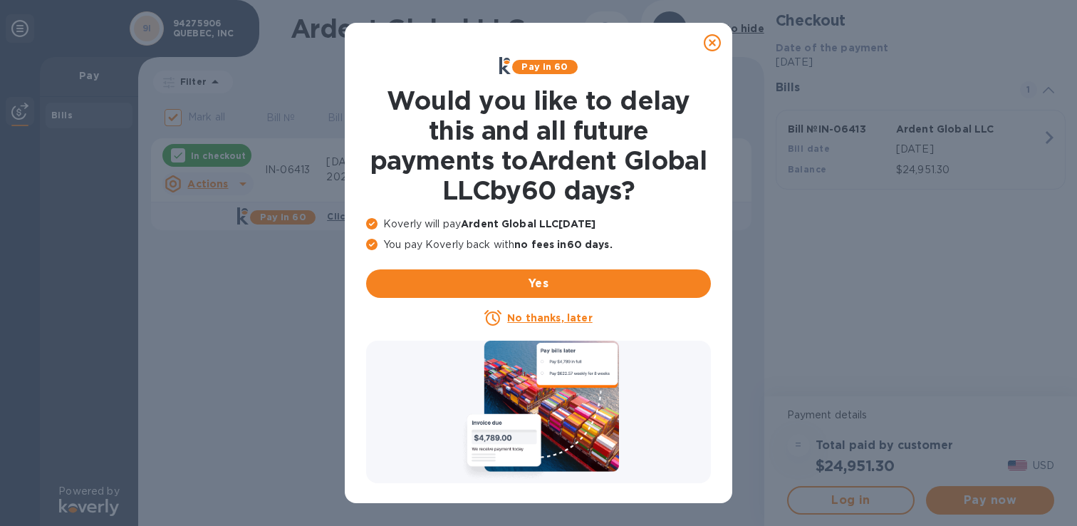
click at [707, 38] on icon at bounding box center [712, 42] width 17 height 17
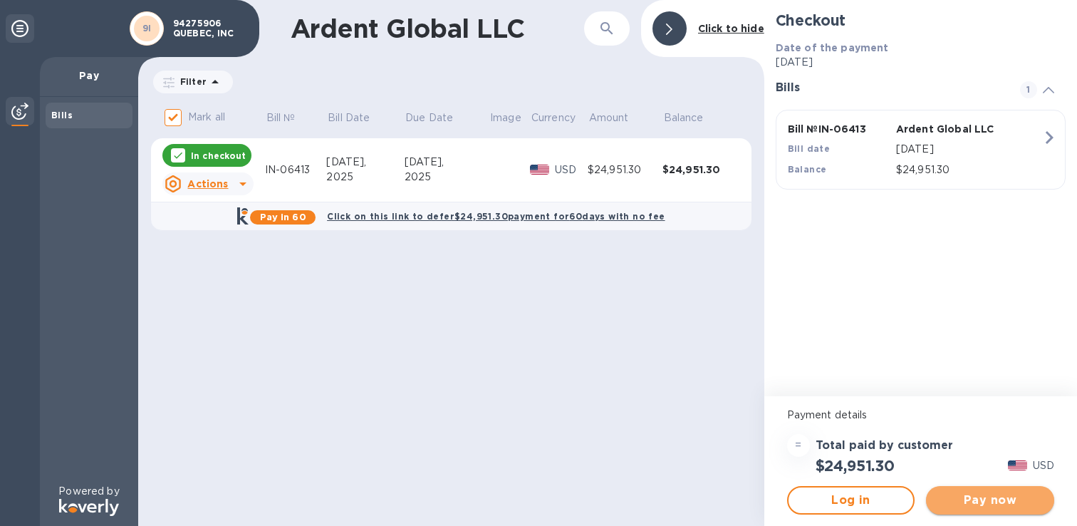
click at [986, 499] on span "Pay now" at bounding box center [989, 499] width 105 height 17
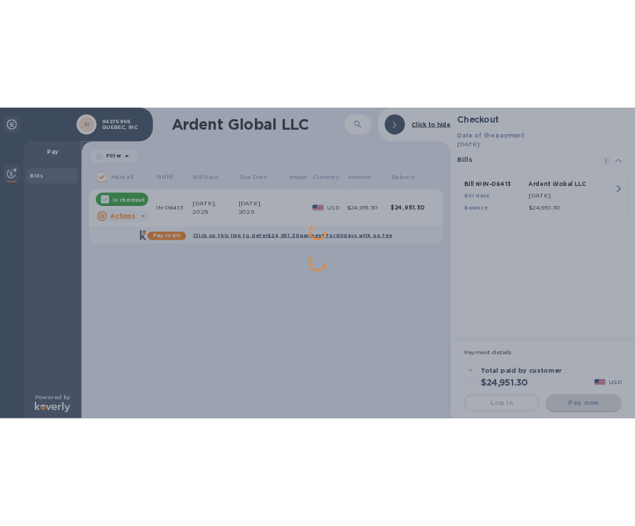
scroll to position [0, 0]
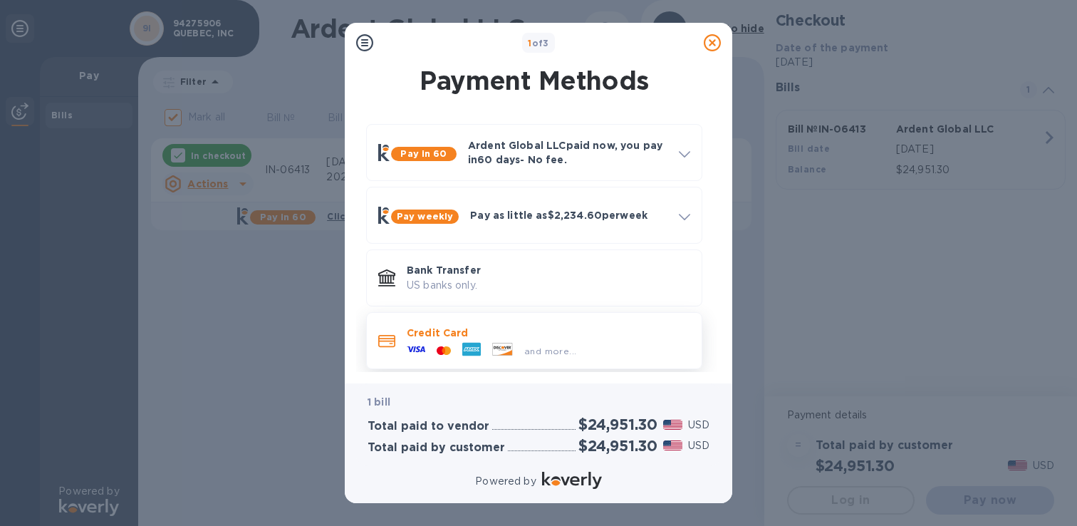
click at [543, 351] on span "and more..." at bounding box center [550, 350] width 52 height 11
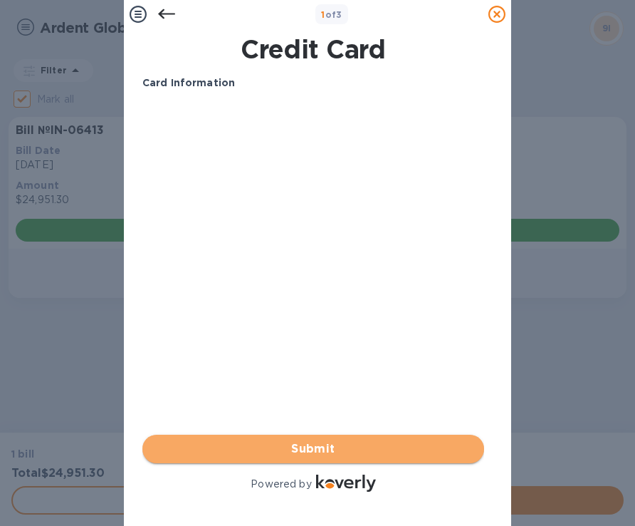
click at [353, 440] on span "Submit" at bounding box center [313, 448] width 319 height 17
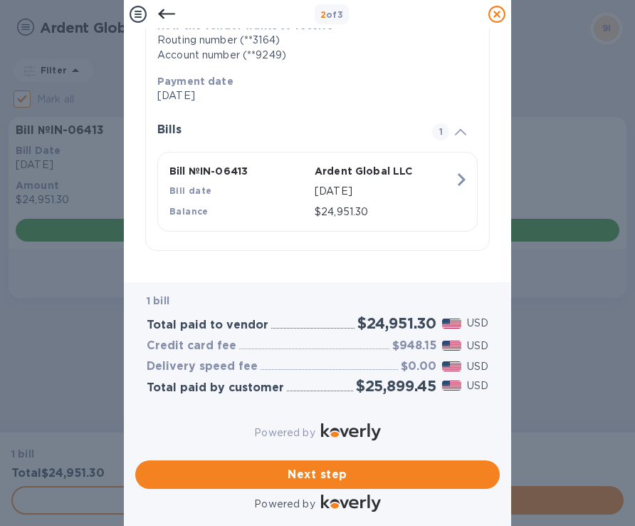
scroll to position [249, 0]
click at [314, 466] on span "Next step" at bounding box center [318, 474] width 342 height 17
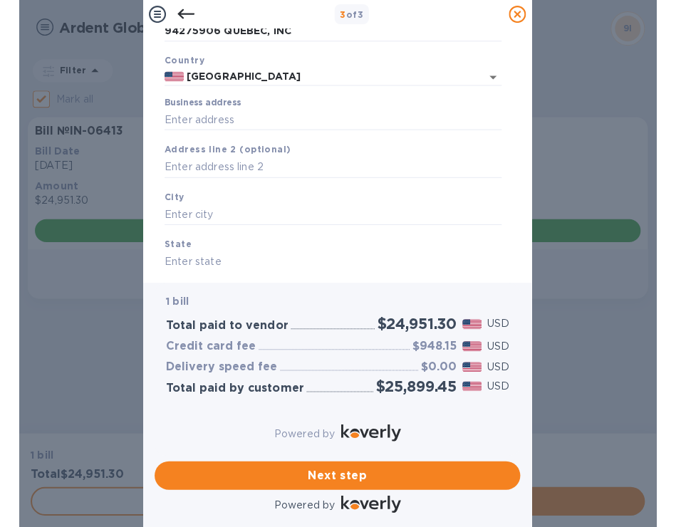
scroll to position [0, 0]
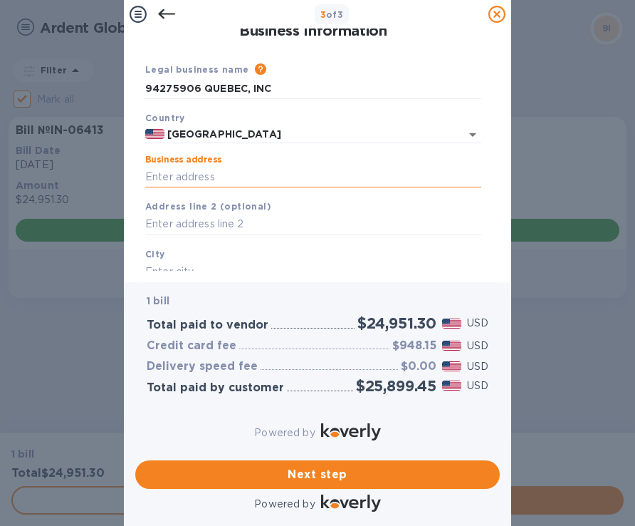
click at [224, 179] on input "Business address" at bounding box center [313, 176] width 336 height 21
click at [238, 179] on input "Business address" at bounding box center [313, 176] width 336 height 21
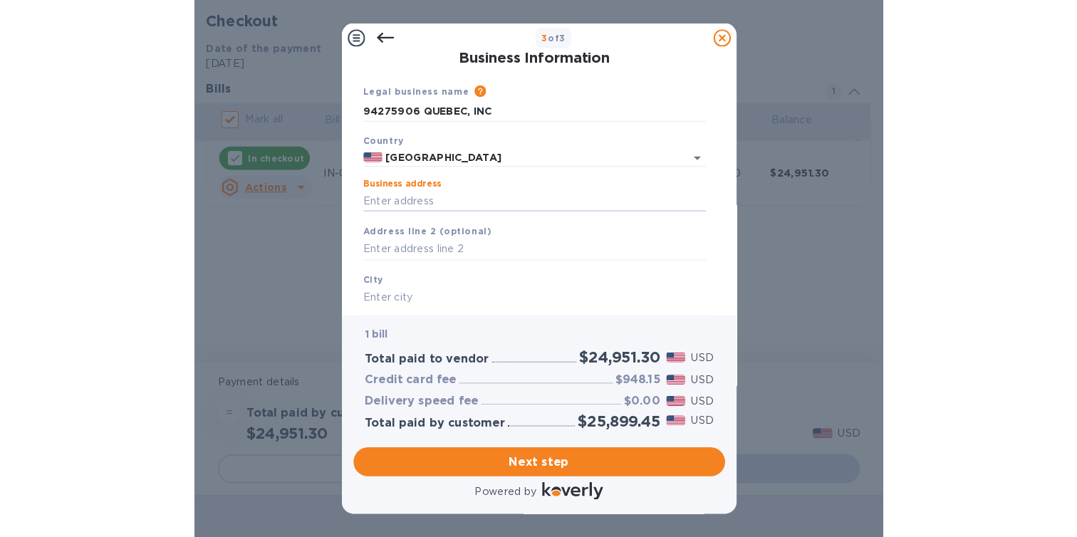
scroll to position [261, 0]
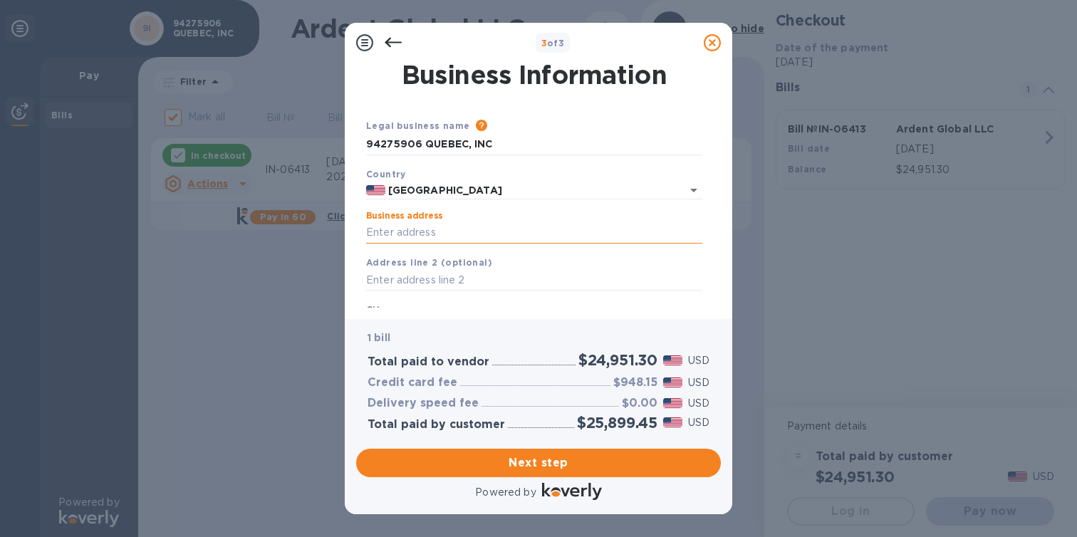
click at [580, 234] on input "Business address" at bounding box center [534, 232] width 336 height 21
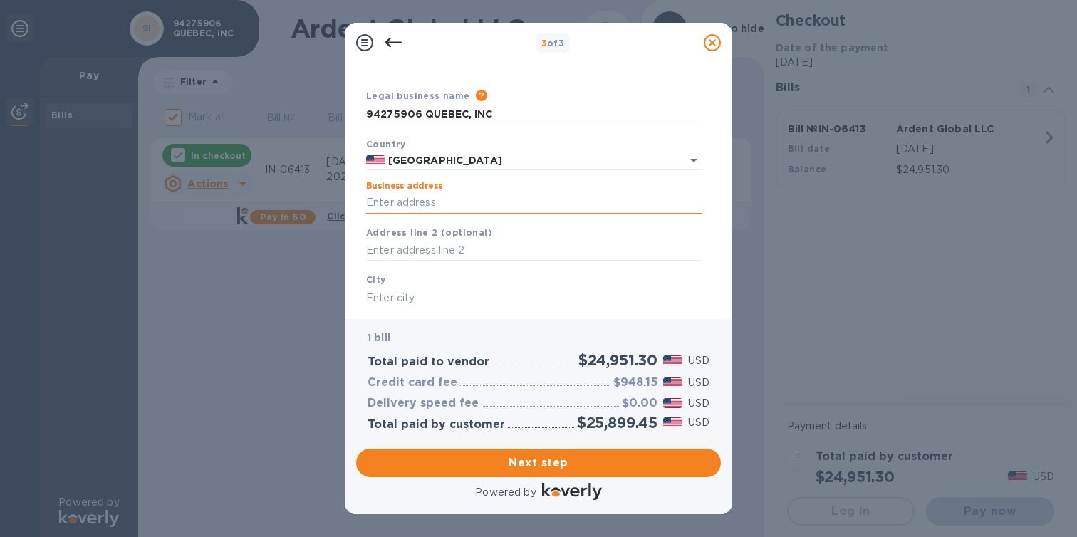
scroll to position [23, 0]
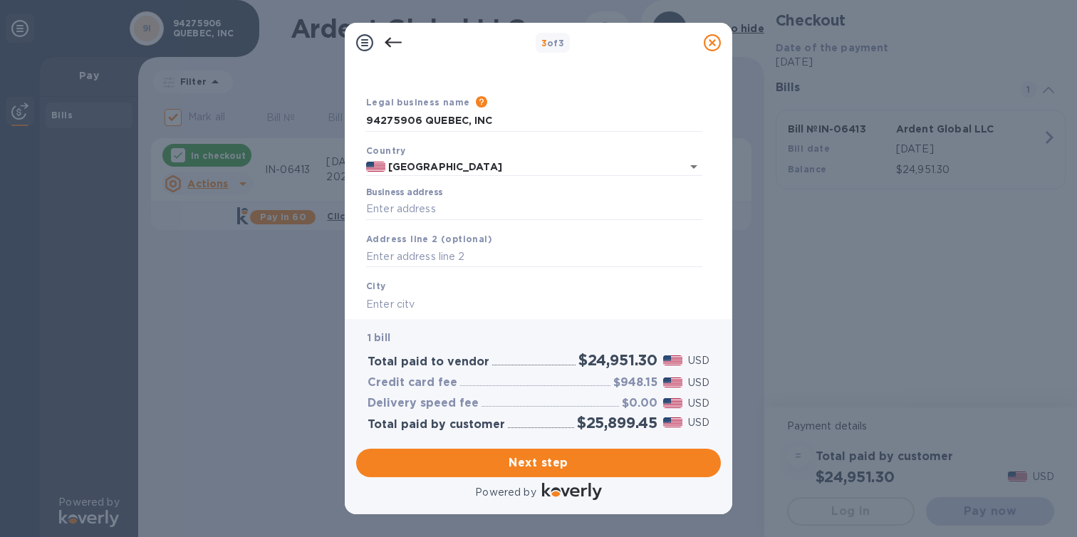
click at [571, 180] on div "Country [GEOGRAPHIC_DATA]" at bounding box center [533, 159] width 347 height 45
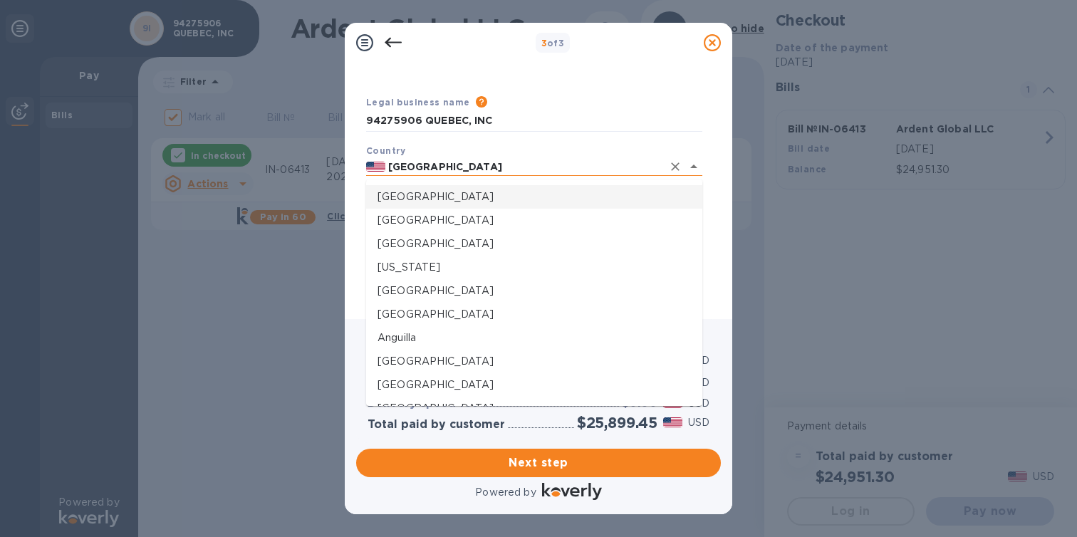
click at [571, 171] on input "[GEOGRAPHIC_DATA]" at bounding box center [523, 167] width 277 height 18
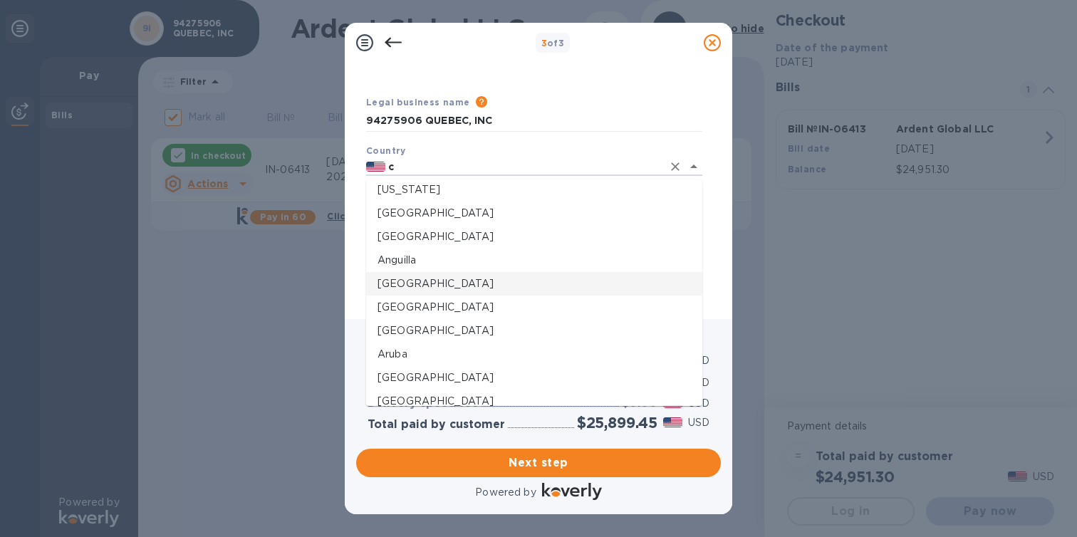
scroll to position [0, 0]
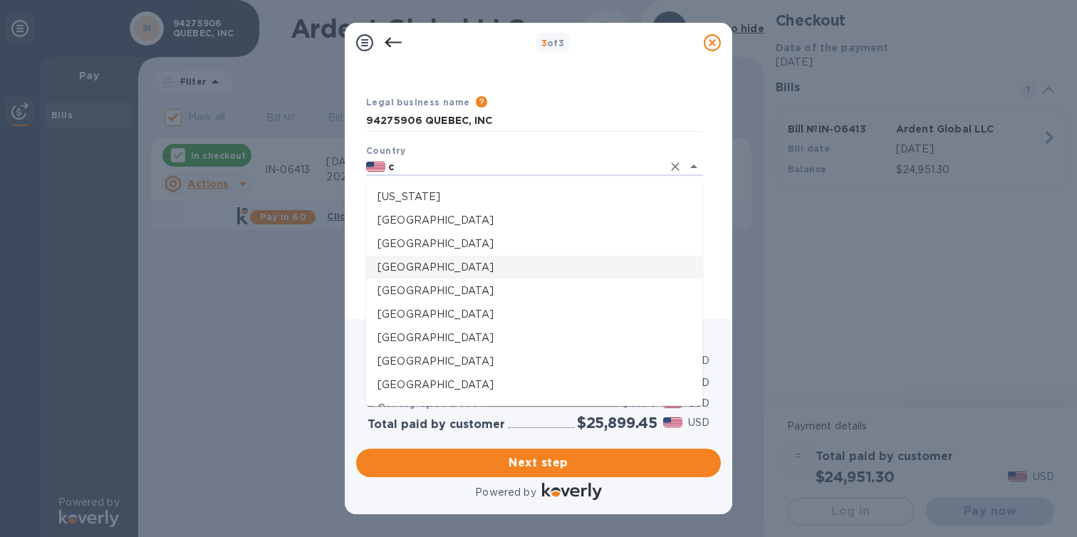
click at [427, 266] on p "[GEOGRAPHIC_DATA]" at bounding box center [533, 267] width 313 height 15
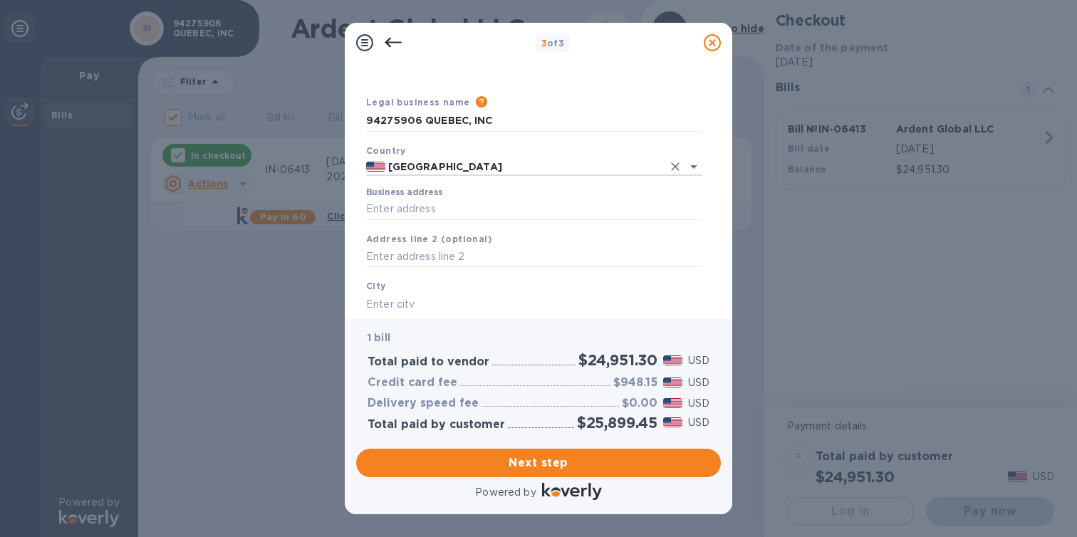
type input "[GEOGRAPHIC_DATA]"
click at [452, 227] on div "Address line 2 (optional)" at bounding box center [533, 250] width 347 height 48
click at [452, 216] on input "Business address" at bounding box center [534, 209] width 336 height 21
click at [434, 207] on input "Business address" at bounding box center [534, 209] width 336 height 21
paste input "3406-1288 Av. [STREET_ADDRESS]"
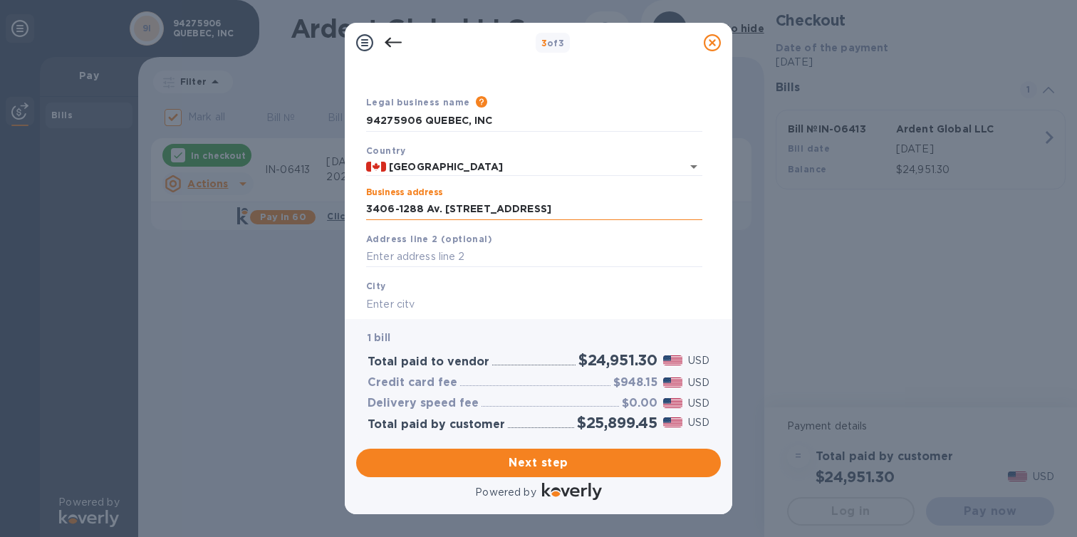
scroll to position [0, 30]
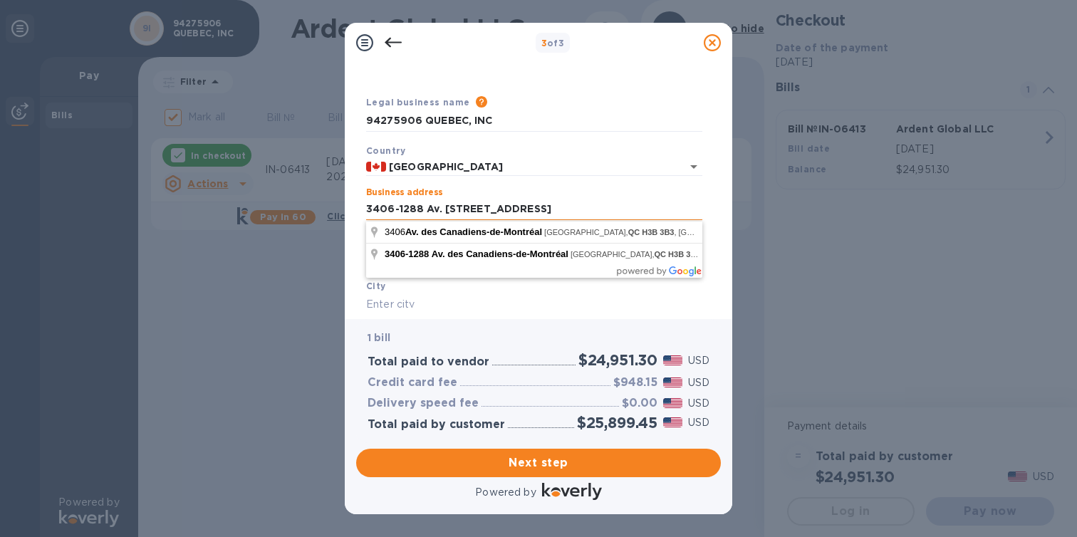
click at [382, 211] on input "3406-1288 Av. [STREET_ADDRESS]" at bounding box center [534, 209] width 336 height 21
click at [379, 206] on input "341288 Av. des Canadiens-de-Montréal #3414Montréal, QC H3B" at bounding box center [534, 209] width 336 height 21
click at [378, 210] on input "31288 Av. des Canadiens-de-Montréal #3414Montréal, QC H3" at bounding box center [534, 209] width 336 height 21
click at [374, 209] on input "31288 Av. des Canadiens-de-Montréal #3414Montréal, QC H3" at bounding box center [534, 209] width 336 height 21
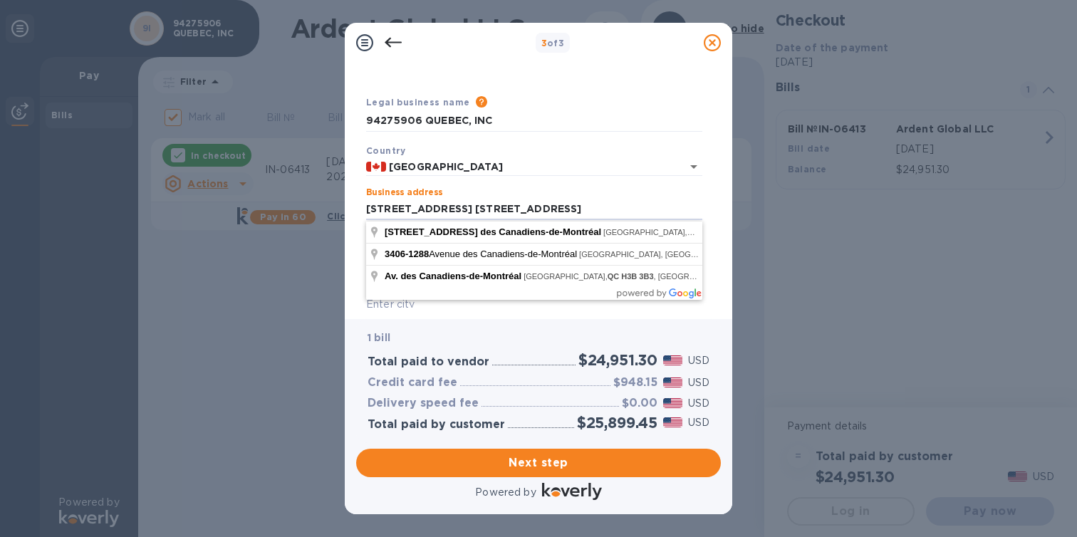
type input "[STREET_ADDRESS]"
type input "[GEOGRAPHIC_DATA]"
type input "QC"
type input "H3B"
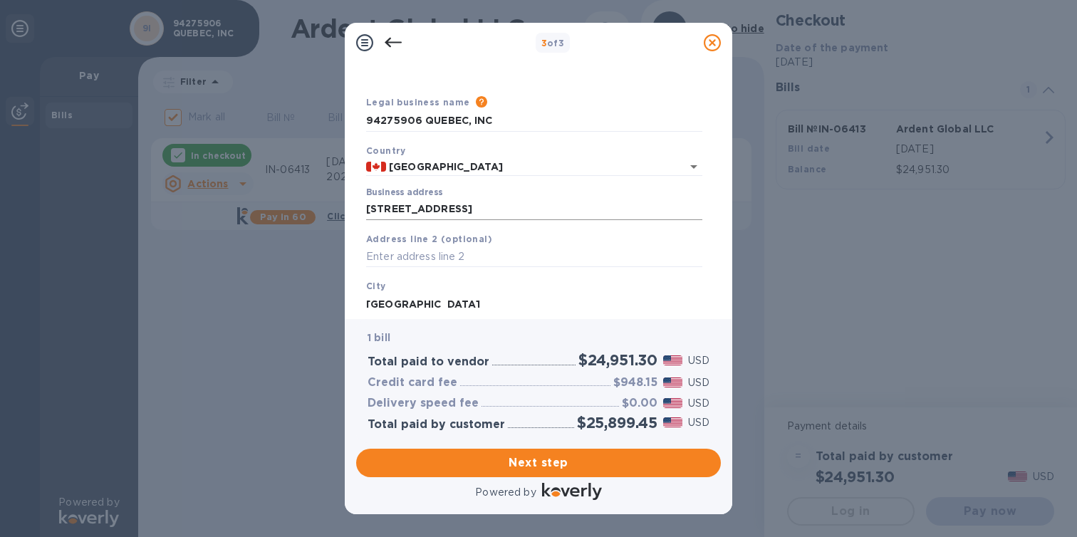
click at [367, 206] on input "[STREET_ADDRESS]" at bounding box center [534, 209] width 336 height 21
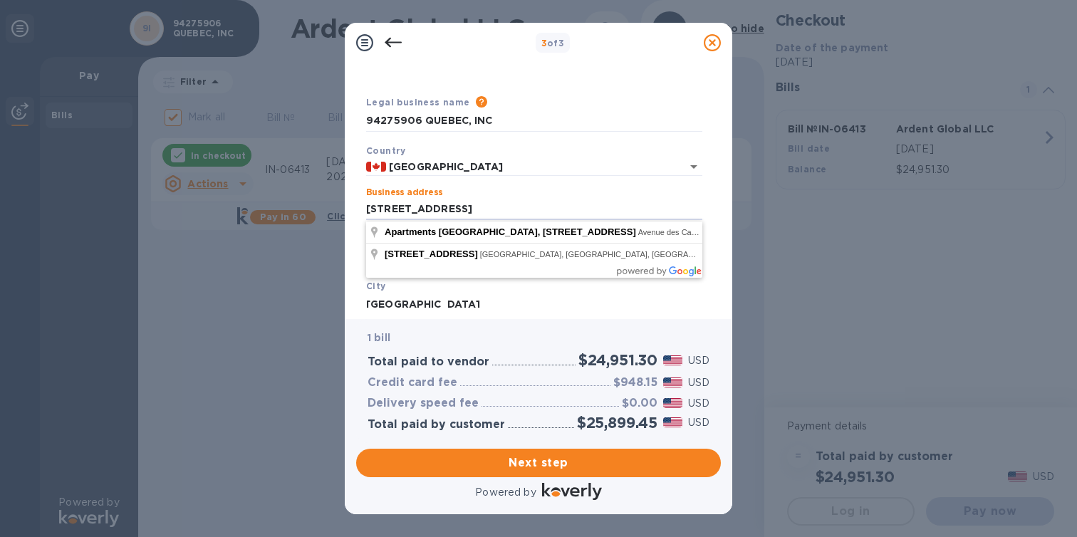
click at [444, 305] on input "[GEOGRAPHIC_DATA]" at bounding box center [534, 303] width 336 height 21
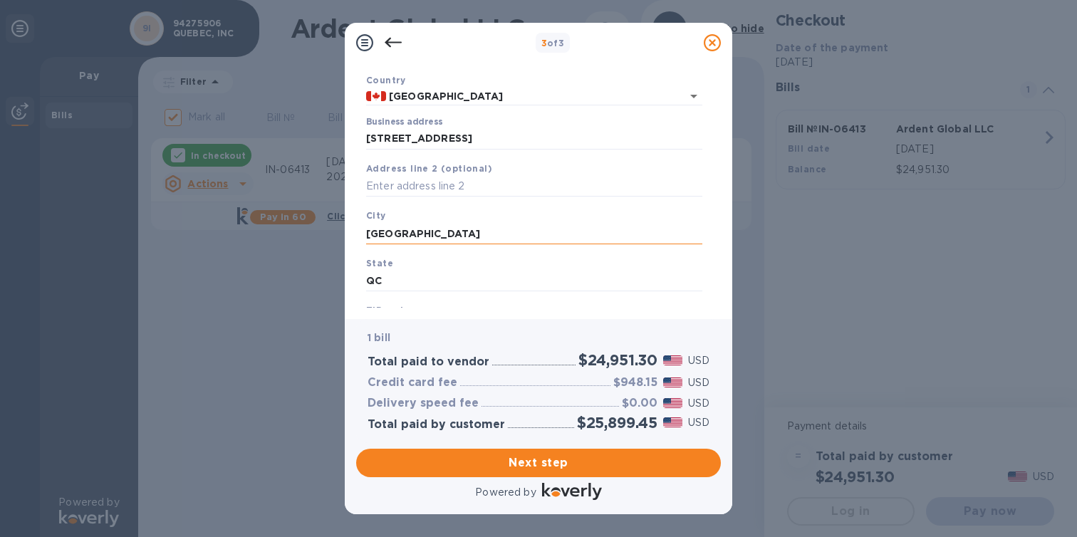
scroll to position [44, 0]
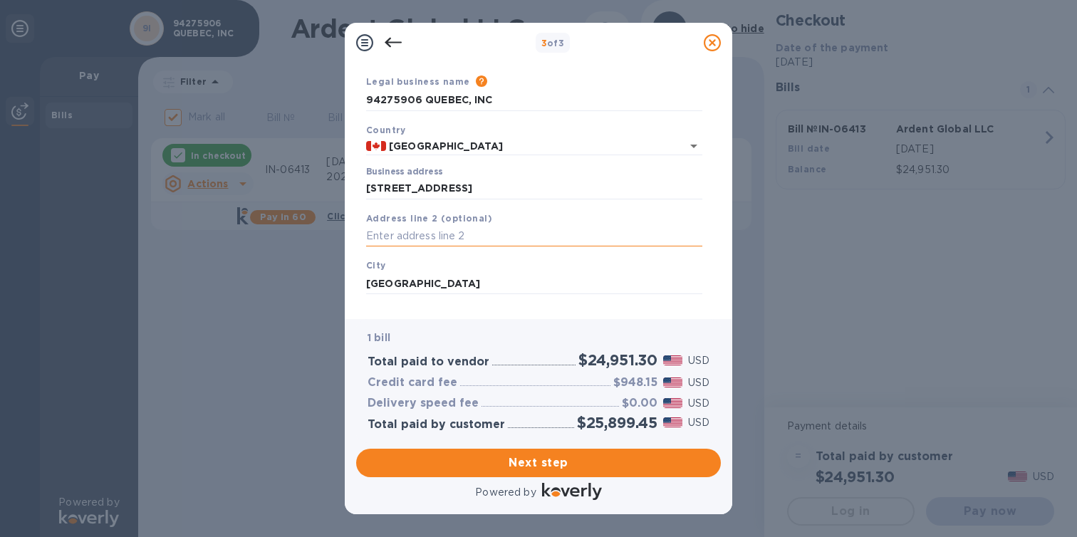
click at [451, 244] on input "text" at bounding box center [534, 236] width 336 height 21
type input "3414"
click at [483, 272] on div "City [GEOGRAPHIC_DATA]" at bounding box center [533, 276] width 347 height 48
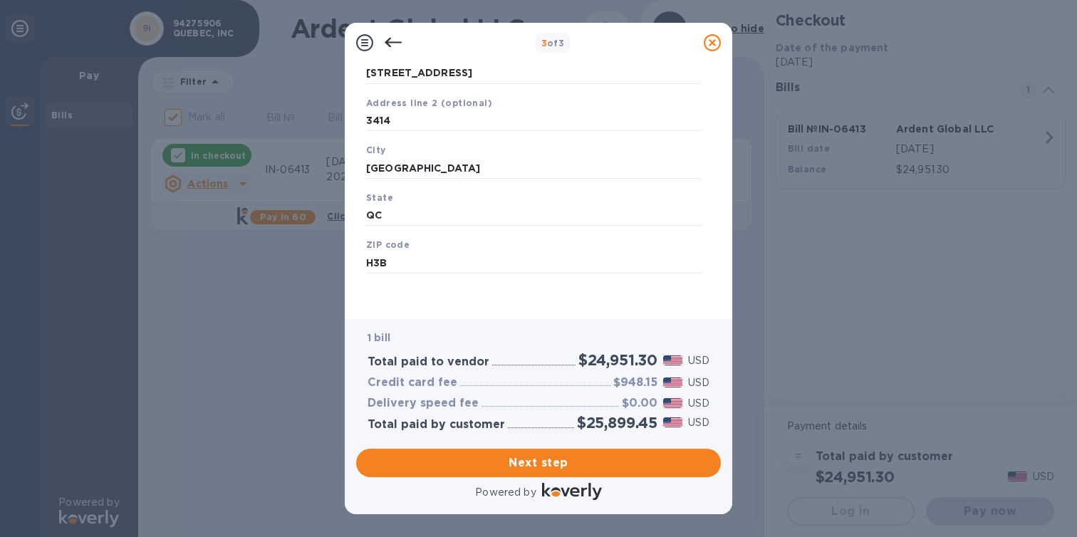
scroll to position [57, 0]
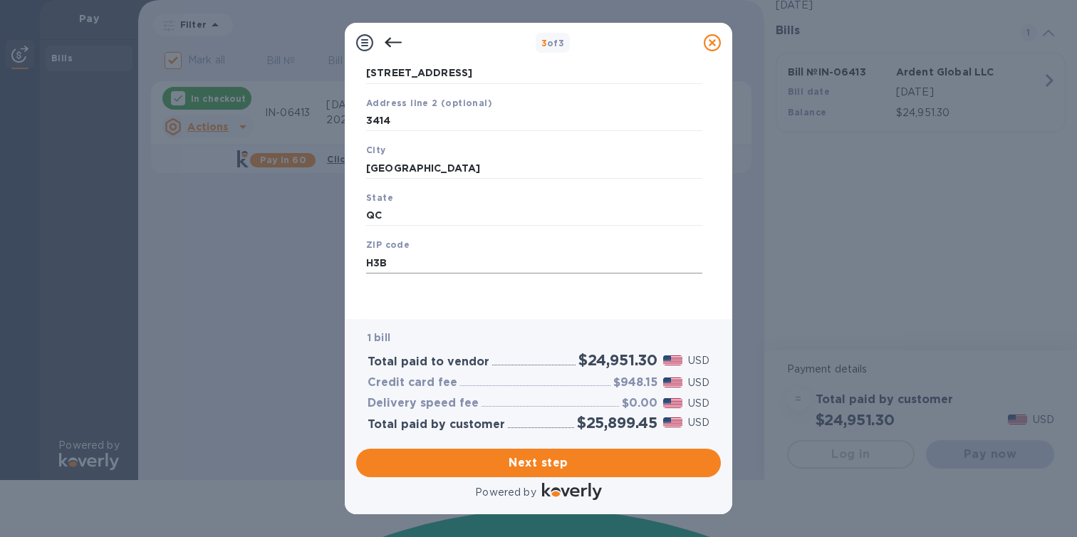
click at [474, 269] on input "H3B" at bounding box center [534, 262] width 336 height 21
click at [510, 262] on input "H3B 3B3" at bounding box center [534, 262] width 336 height 21
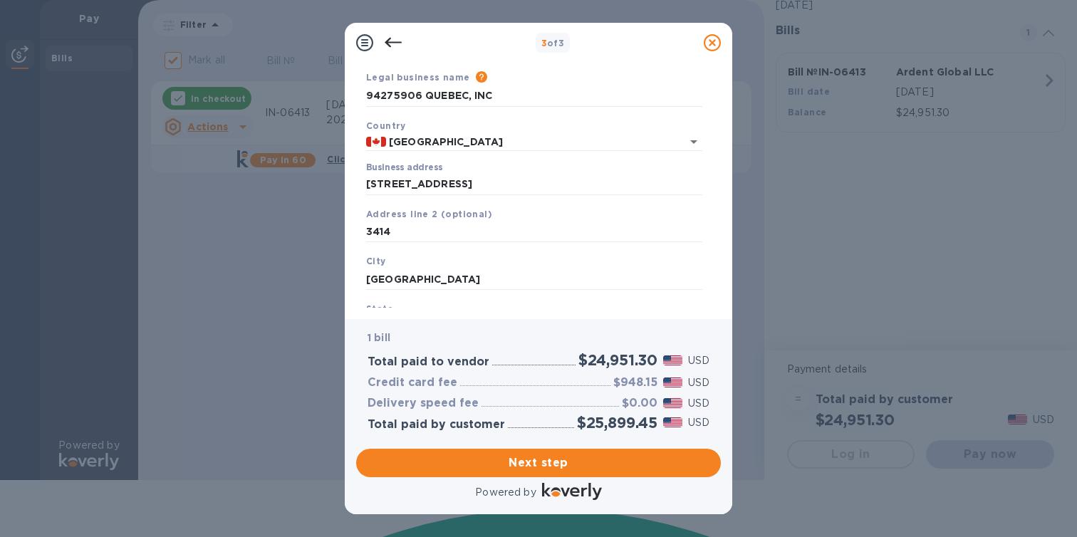
scroll to position [0, 0]
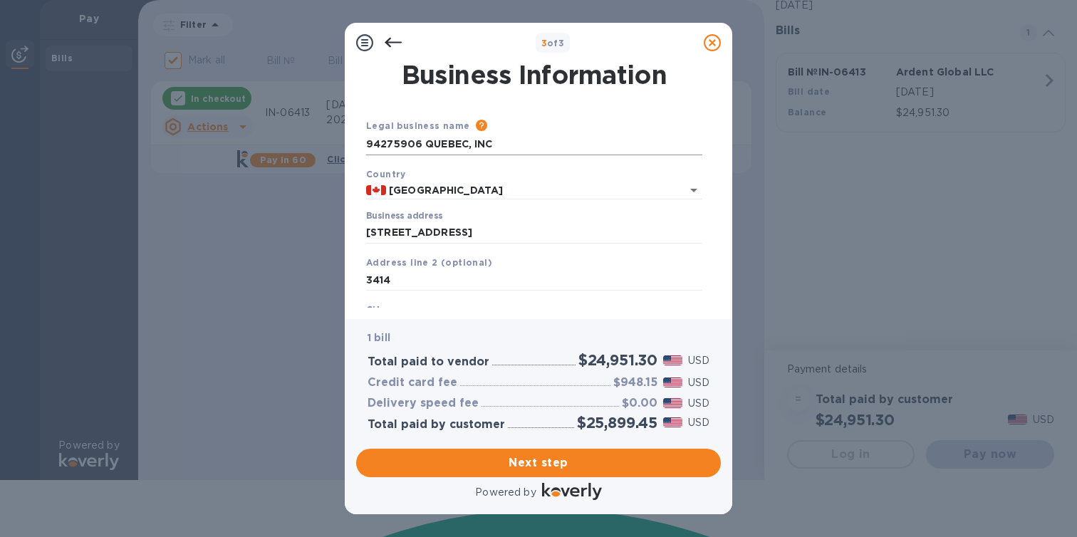
type input "H3B 3B3"
drag, startPoint x: 466, startPoint y: 143, endPoint x: 352, endPoint y: 142, distance: 113.2
click at [352, 142] on div "Business Information Legal business name Please provide the legal name that app…" at bounding box center [538, 191] width 387 height 256
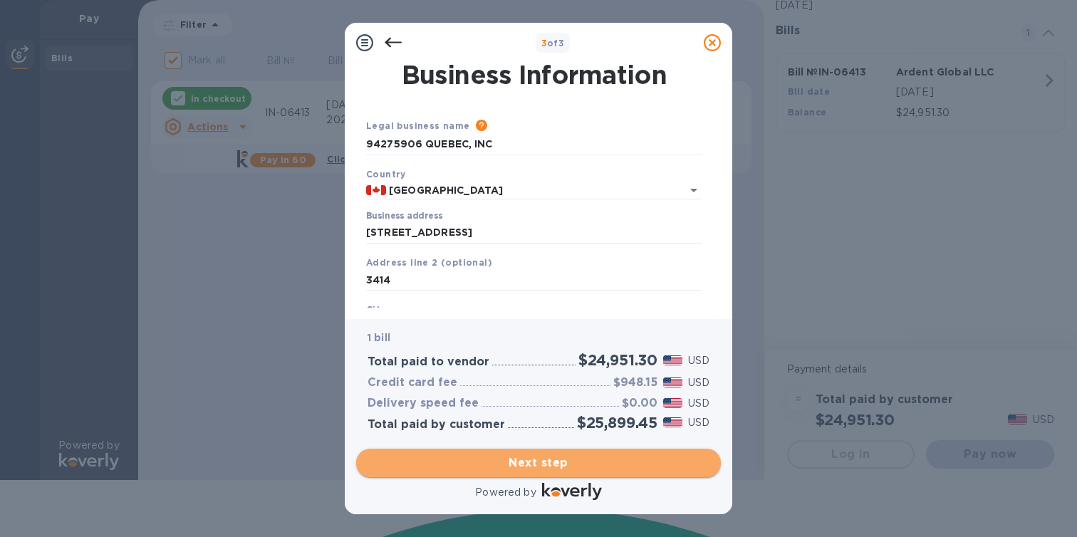
click at [582, 471] on button "Next step" at bounding box center [538, 463] width 365 height 28
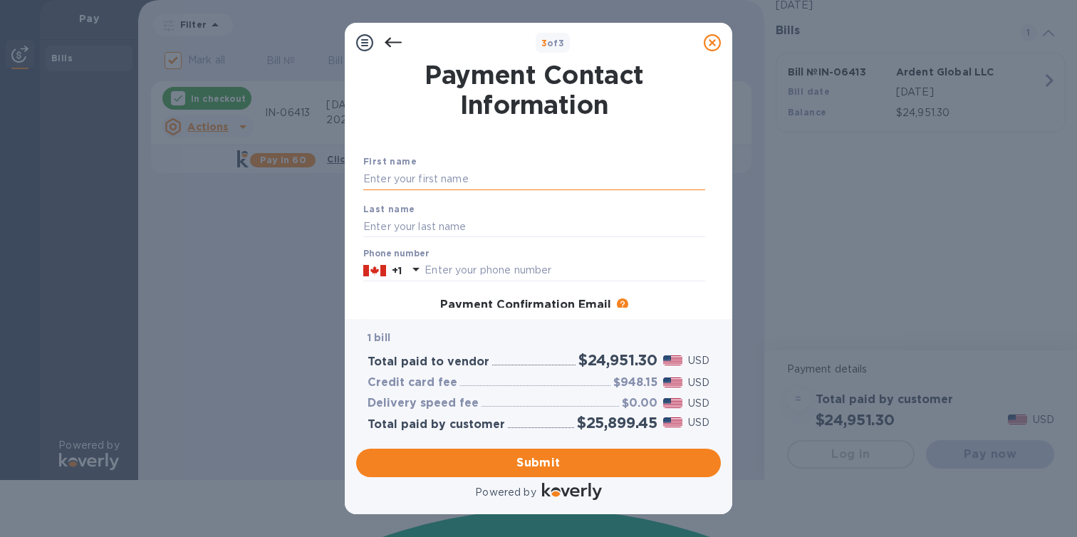
click at [464, 182] on input "text" at bounding box center [534, 179] width 342 height 21
type input "r"
type input "[PERSON_NAME]"
click at [432, 221] on input "text" at bounding box center [534, 226] width 342 height 21
type input "Nakhle"
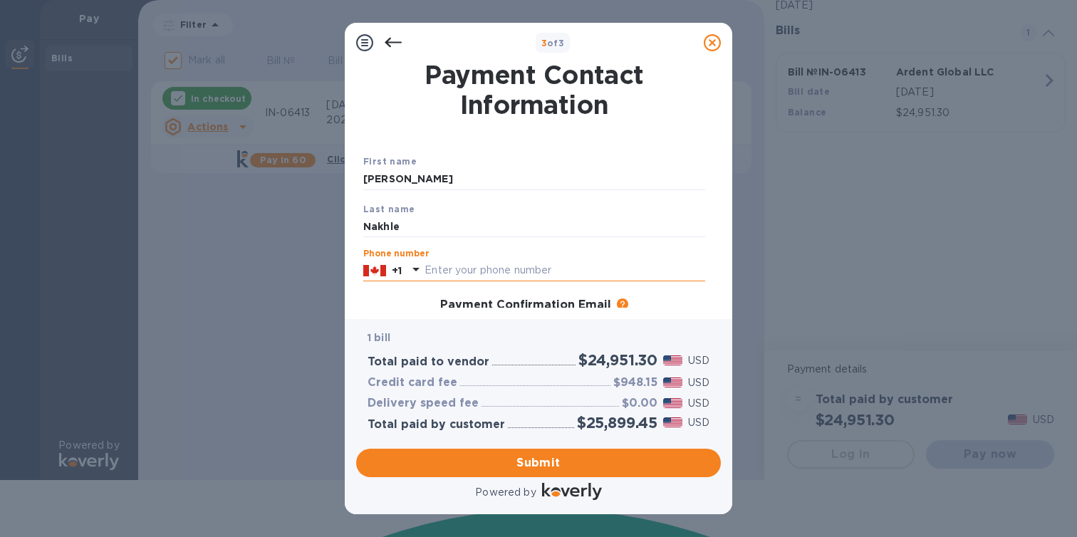
click at [479, 270] on input "text" at bounding box center [564, 270] width 281 height 21
click at [442, 281] on input "text" at bounding box center [564, 270] width 281 height 21
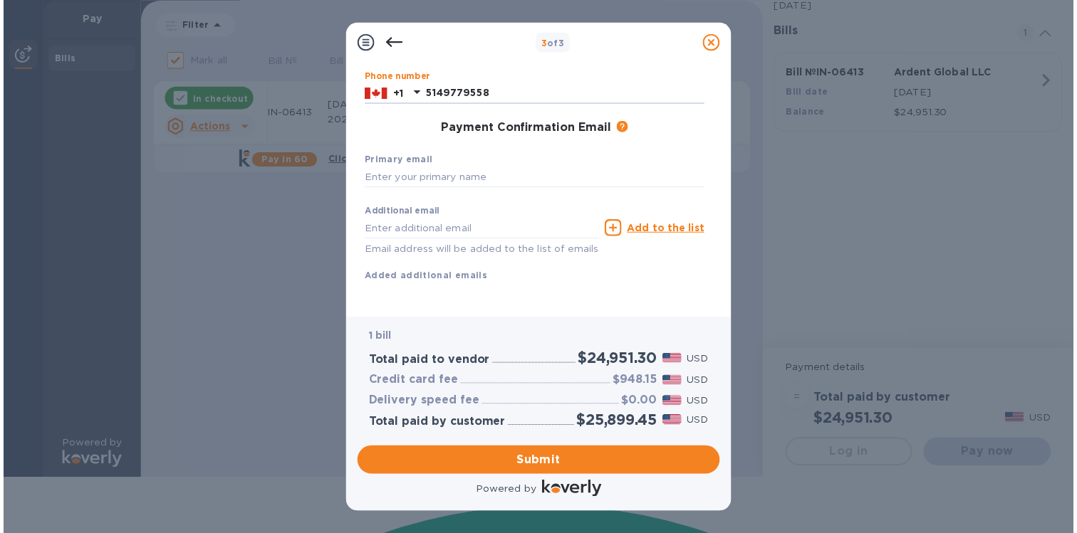
scroll to position [166, 0]
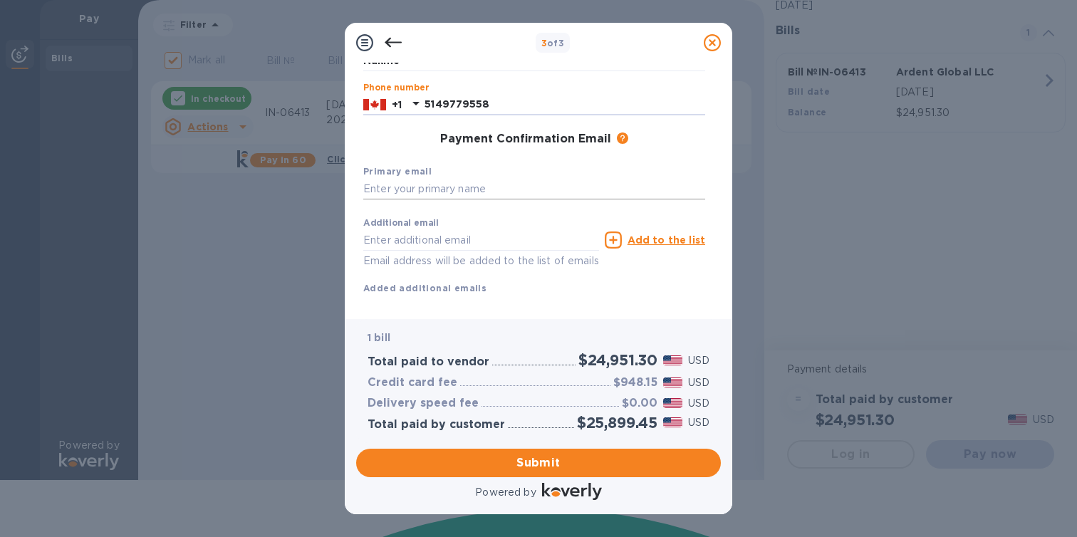
type input "5149779558"
click at [508, 191] on input "text" at bounding box center [534, 189] width 342 height 21
type input "[EMAIL_ADDRESS][DOMAIN_NAME]"
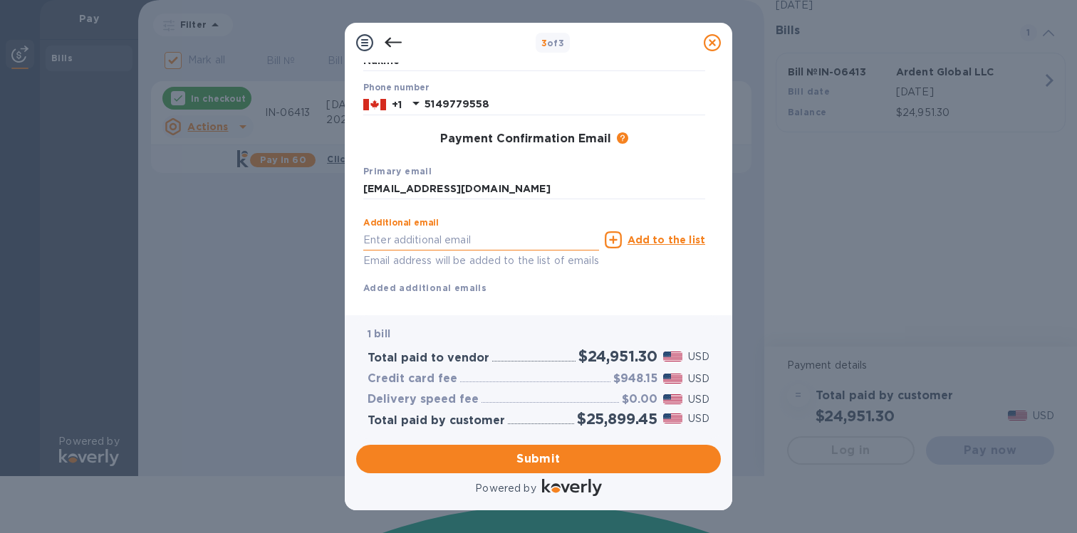
click at [474, 234] on input "text" at bounding box center [481, 239] width 236 height 21
type input "[PERSON_NAME][EMAIL_ADDRESS][DOMAIN_NAME]"
click at [649, 239] on u "Add to the list" at bounding box center [666, 239] width 78 height 11
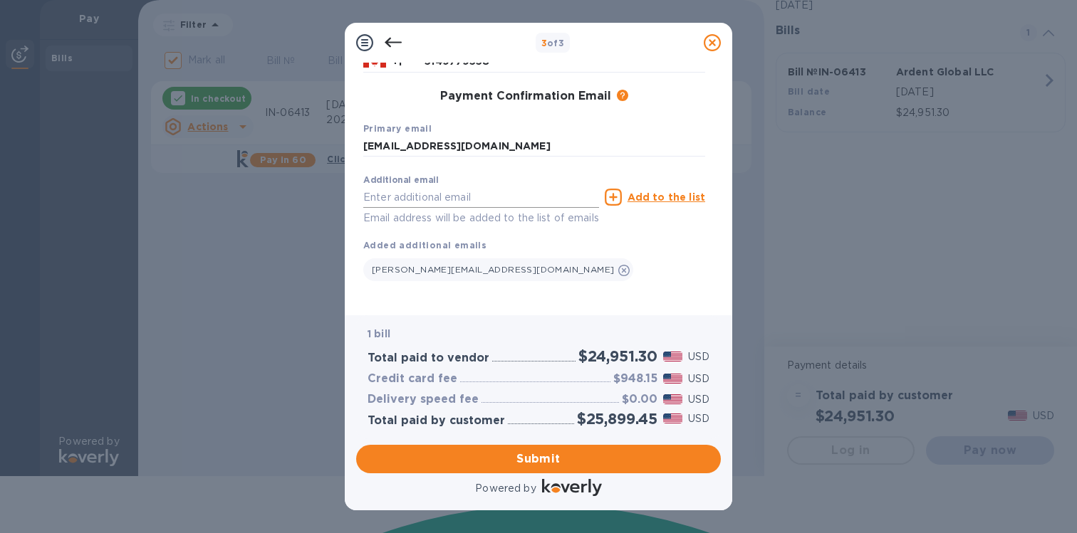
click at [490, 187] on input "text" at bounding box center [481, 197] width 236 height 21
click at [566, 253] on div "[PERSON_NAME][EMAIL_ADDRESS][DOMAIN_NAME]" at bounding box center [534, 267] width 342 height 28
click at [503, 187] on input "[EMAIL_ADDRESS][DOMAIN_NAME]" at bounding box center [481, 197] width 236 height 21
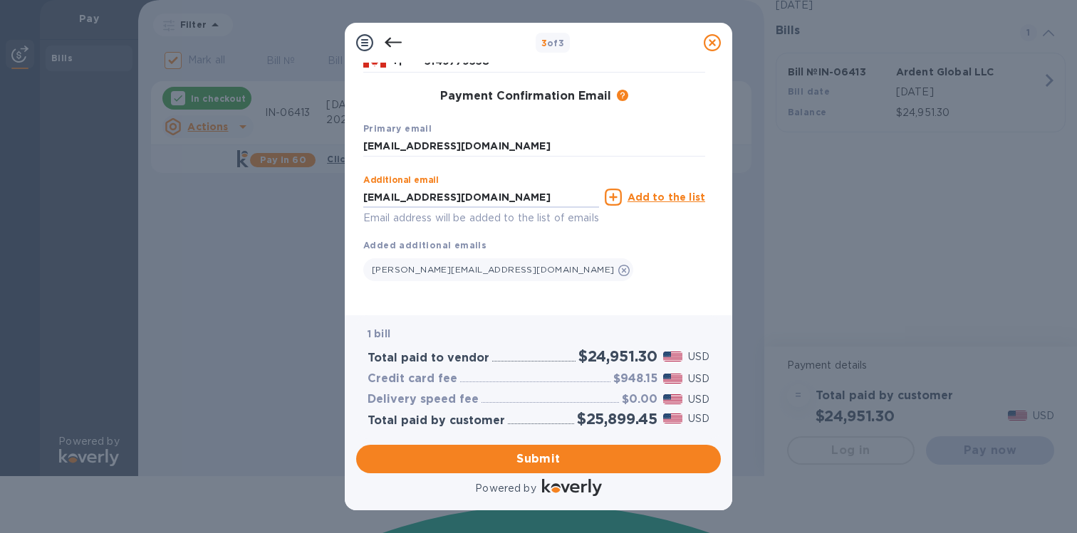
click at [514, 221] on div "Additional email [EMAIL_ADDRESS][DOMAIN_NAME] Email address will be added to th…" at bounding box center [534, 224] width 342 height 113
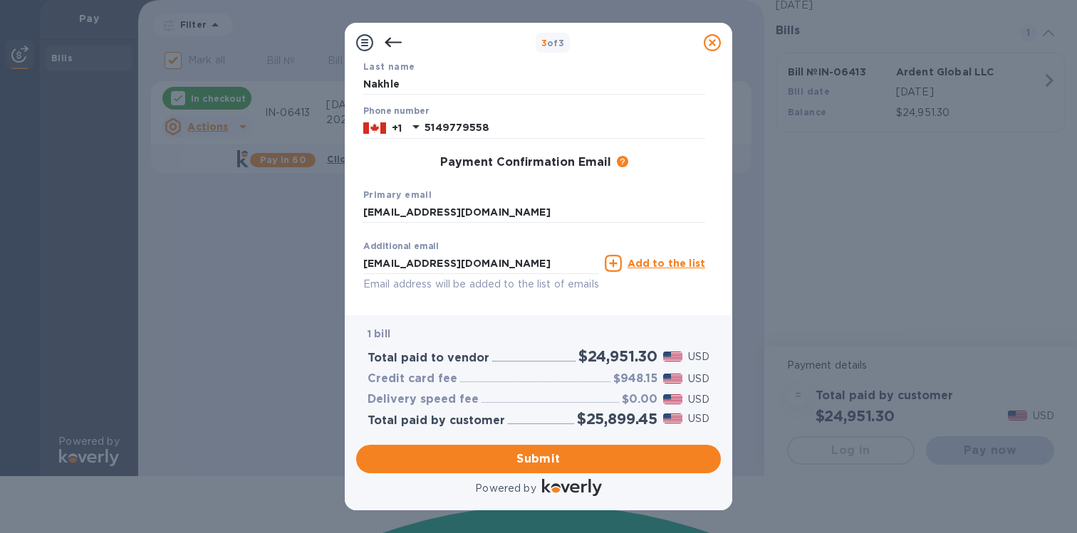
scroll to position [209, 0]
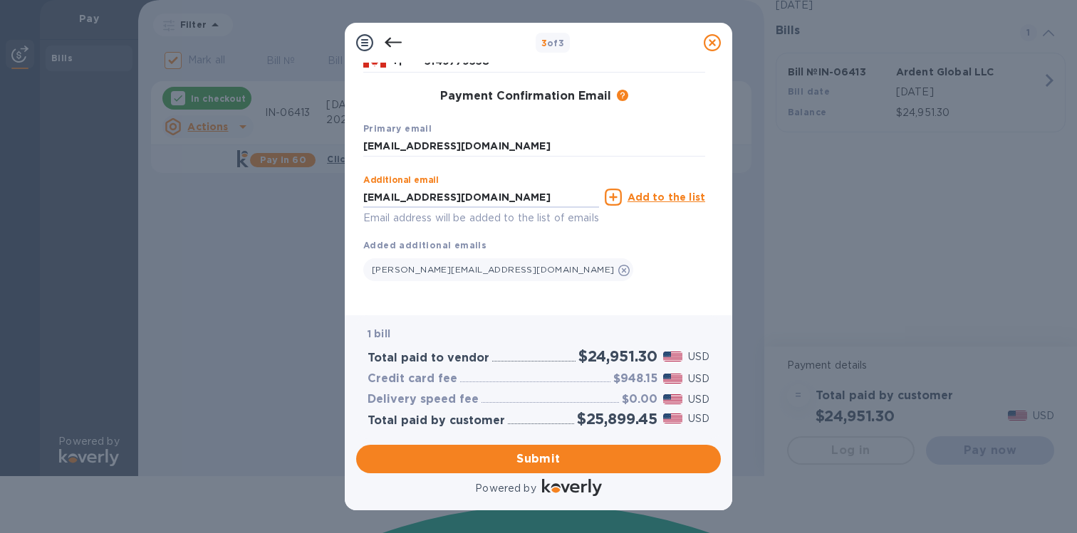
drag, startPoint x: 387, startPoint y: 194, endPoint x: 340, endPoint y: 194, distance: 46.3
click at [340, 194] on div "3 of 3 Payment Contact Information First name [PERSON_NAME] Last name [PERSON_N…" at bounding box center [538, 266] width 1077 height 533
type input "[PERSON_NAME][EMAIL_ADDRESS][DOMAIN_NAME]"
click at [491, 215] on p "Email address will be added to the list of emails" at bounding box center [481, 218] width 236 height 16
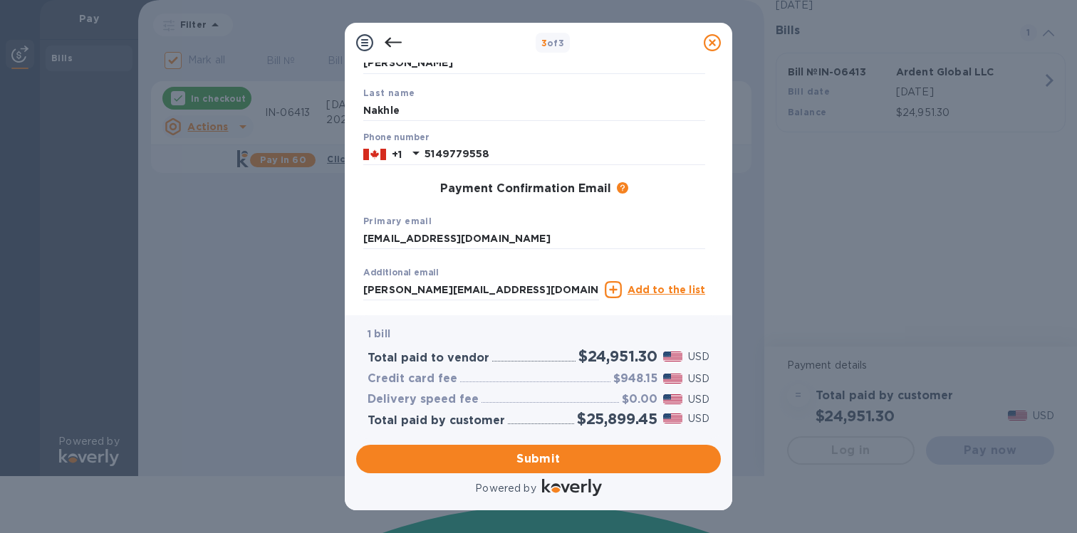
scroll to position [226, 0]
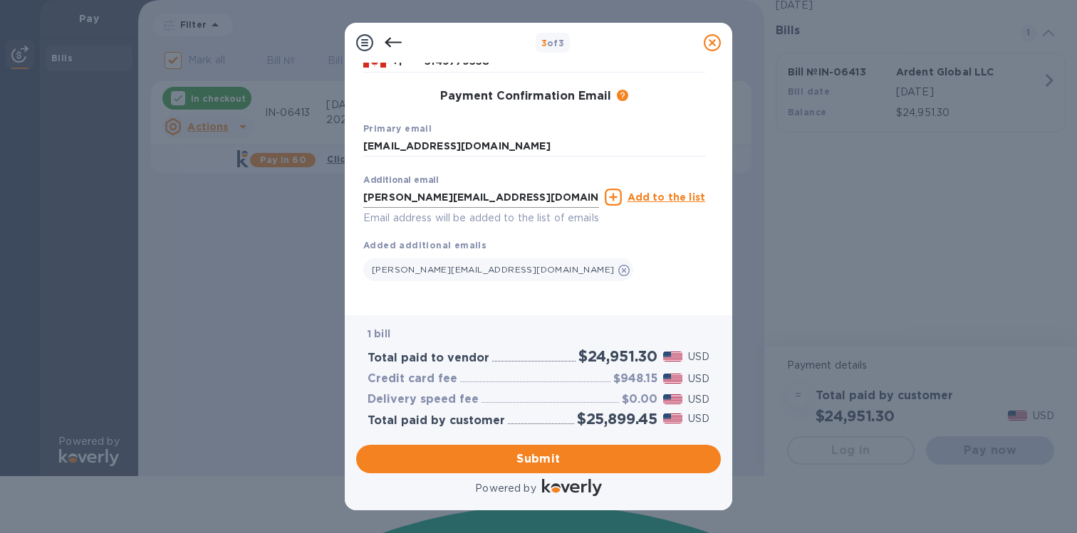
click at [484, 187] on input "[PERSON_NAME][EMAIL_ADDRESS][DOMAIN_NAME]" at bounding box center [481, 197] width 236 height 21
drag, startPoint x: 484, startPoint y: 184, endPoint x: 343, endPoint y: 180, distance: 141.0
click at [343, 180] on div "3 of 3 Payment Contact Information First name [PERSON_NAME] Last name [PERSON_N…" at bounding box center [538, 266] width 1077 height 533
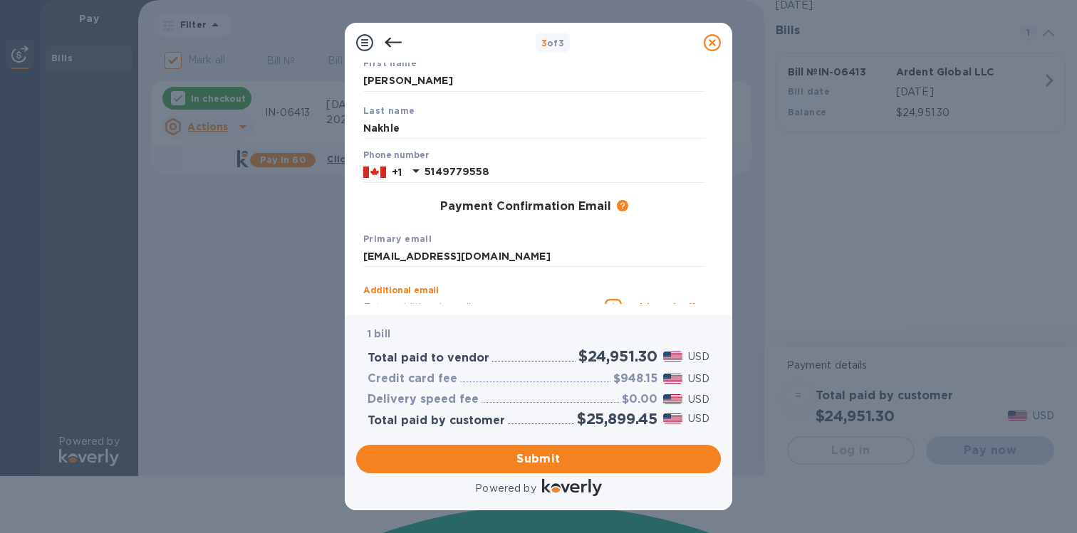
scroll to position [83, 0]
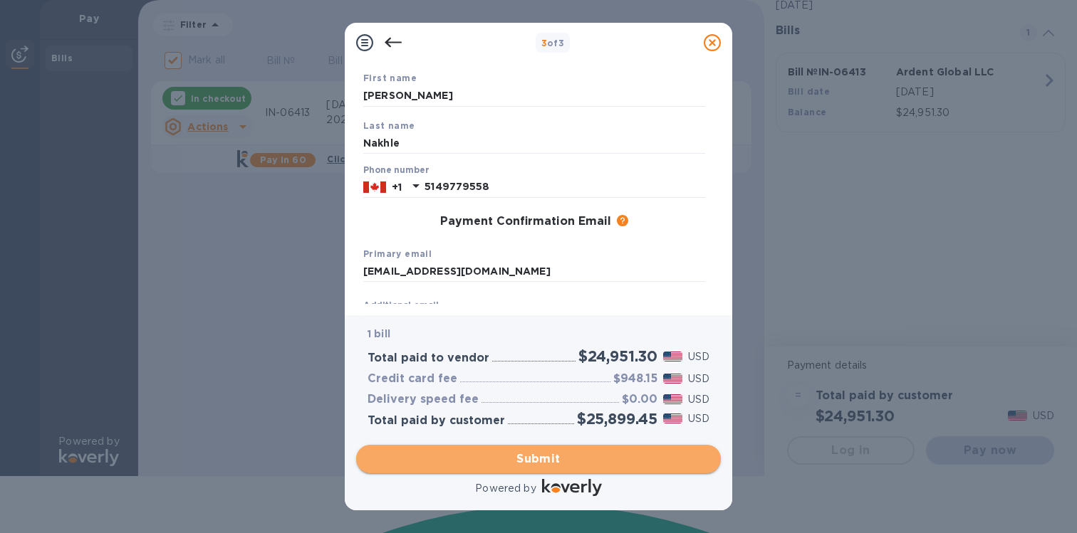
click at [496, 451] on span "Submit" at bounding box center [538, 459] width 342 height 17
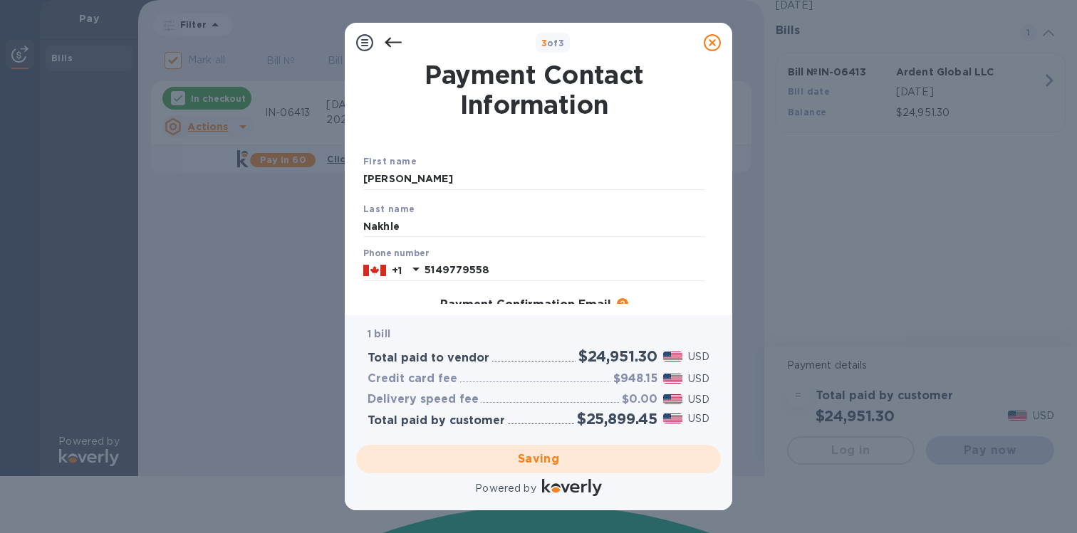
scroll to position [226, 0]
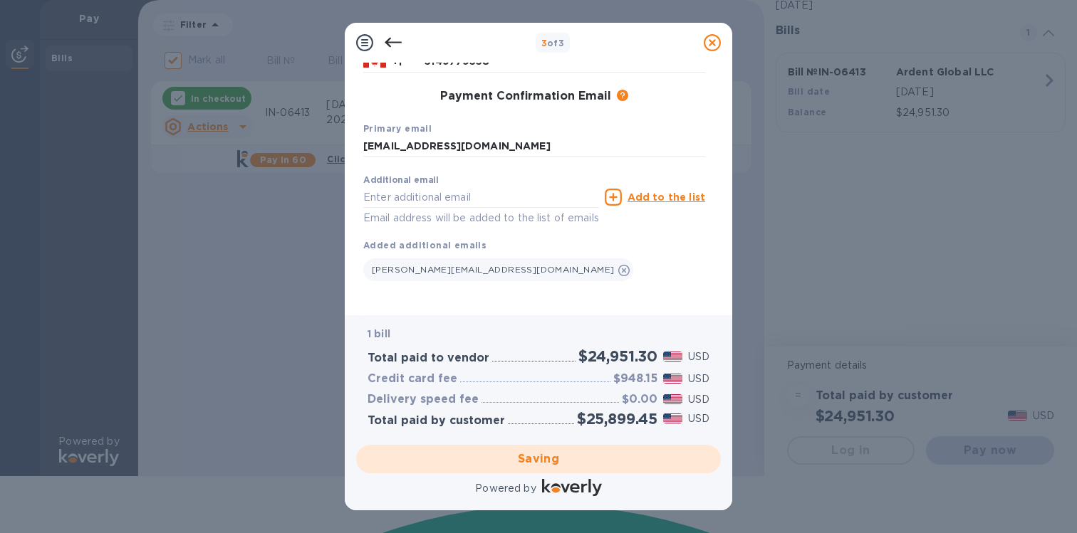
click at [533, 462] on div "Saving" at bounding box center [538, 459] width 376 height 40
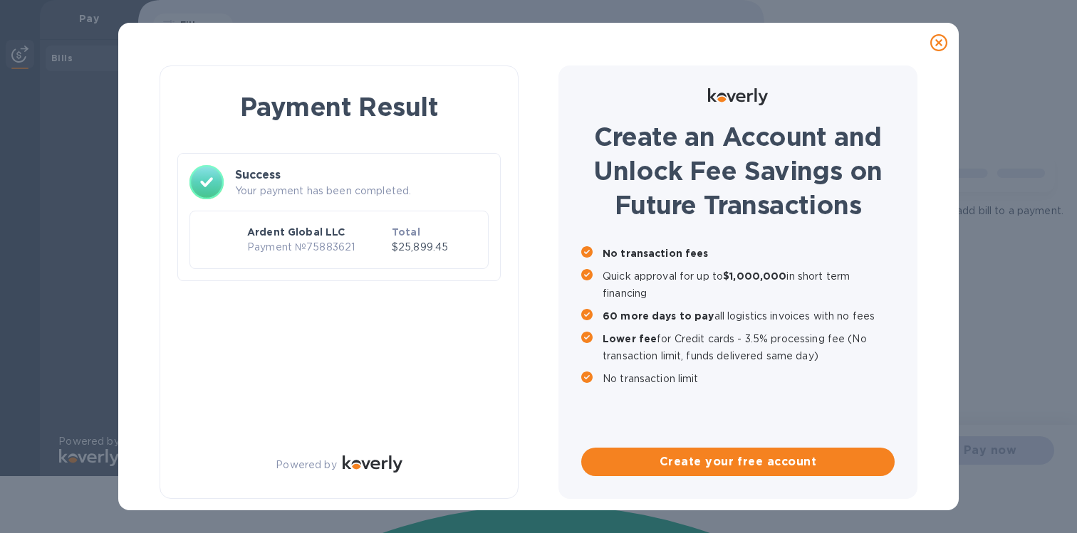
checkbox input "false"
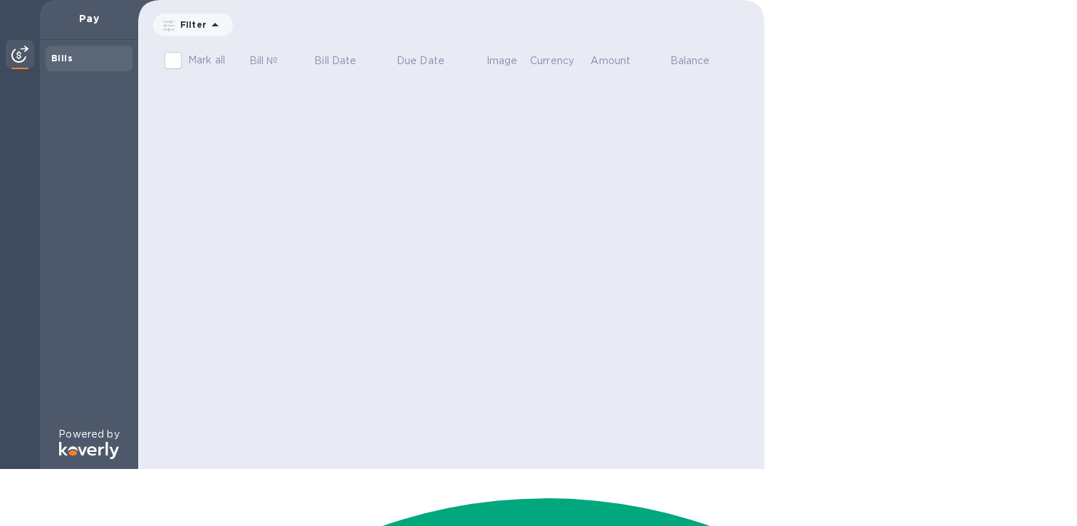
scroll to position [0, 0]
